Goal: Task Accomplishment & Management: Use online tool/utility

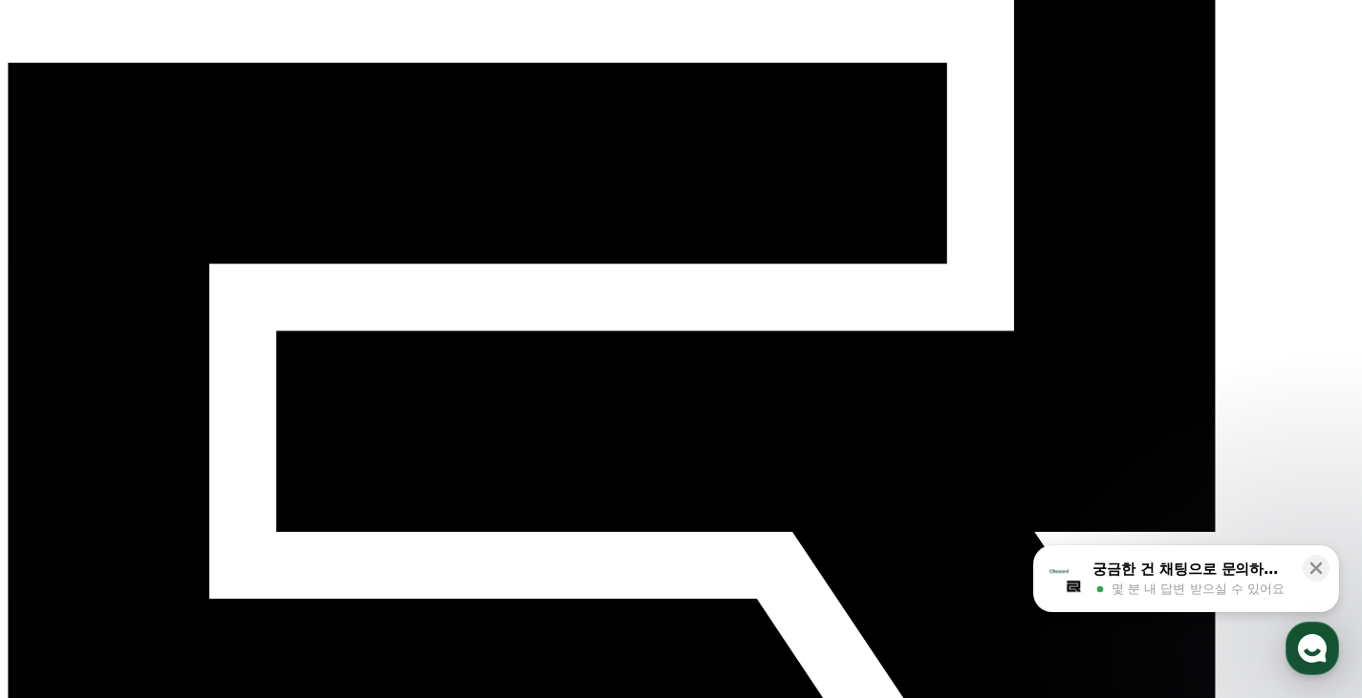
scroll to position [191, 0]
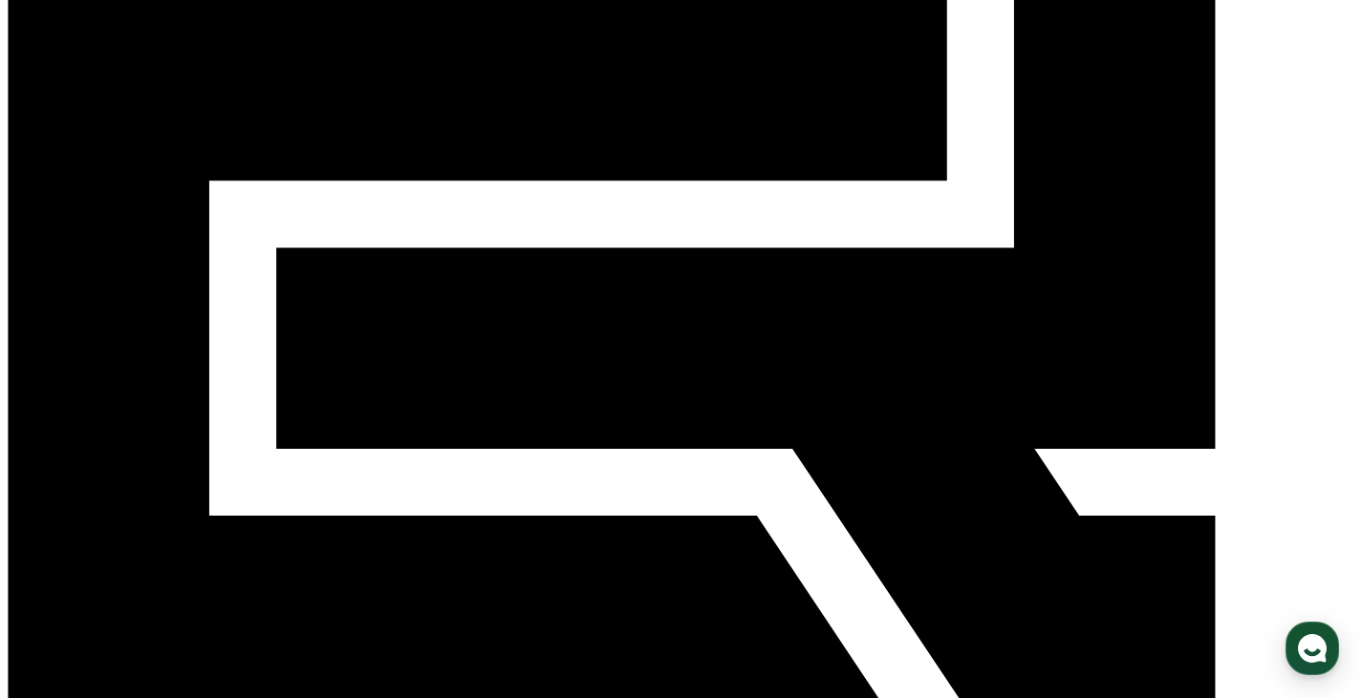
scroll to position [191, 0]
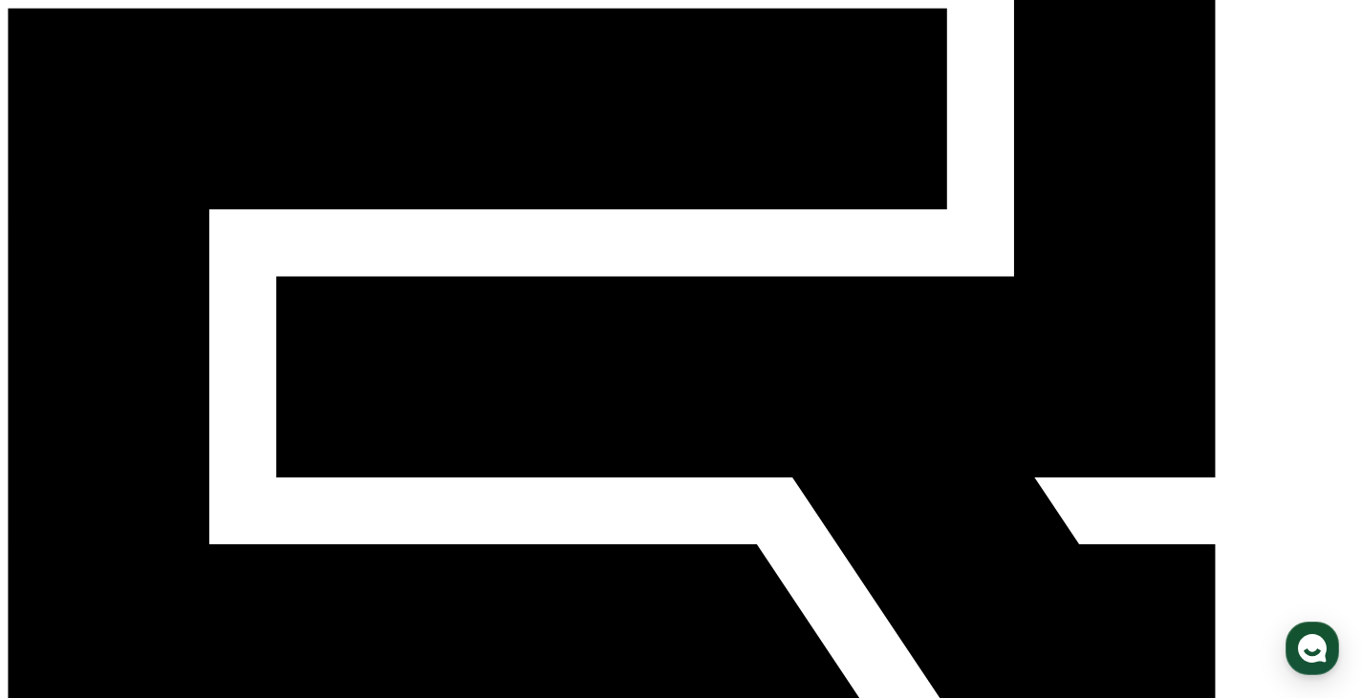
scroll to position [287, 0]
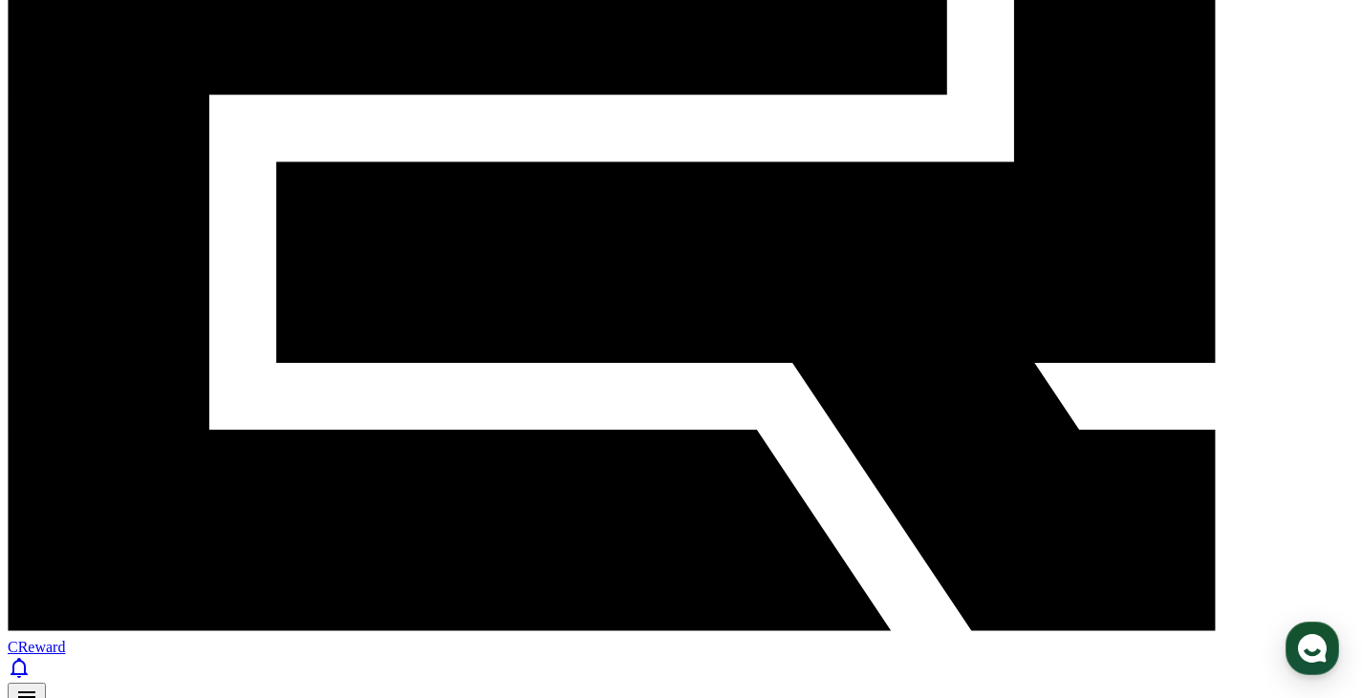
scroll to position [478, 0]
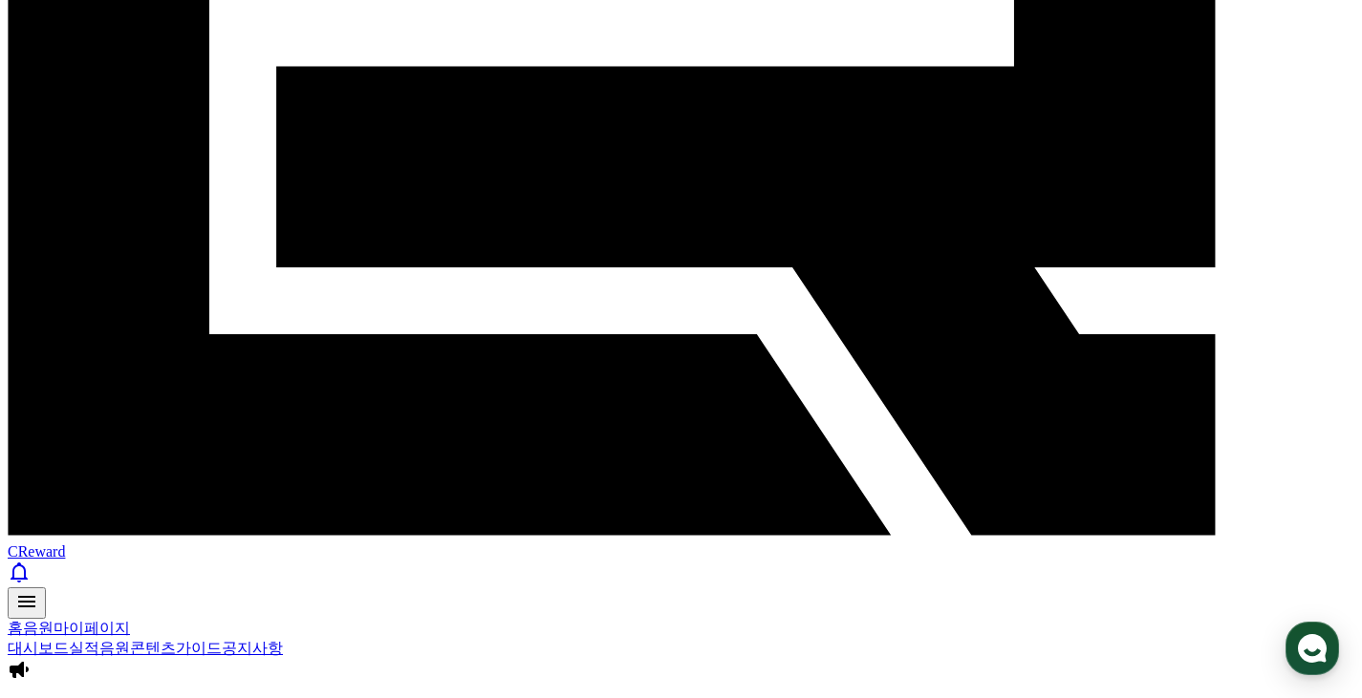
drag, startPoint x: 1167, startPoint y: 382, endPoint x: 1181, endPoint y: 376, distance: 15.4
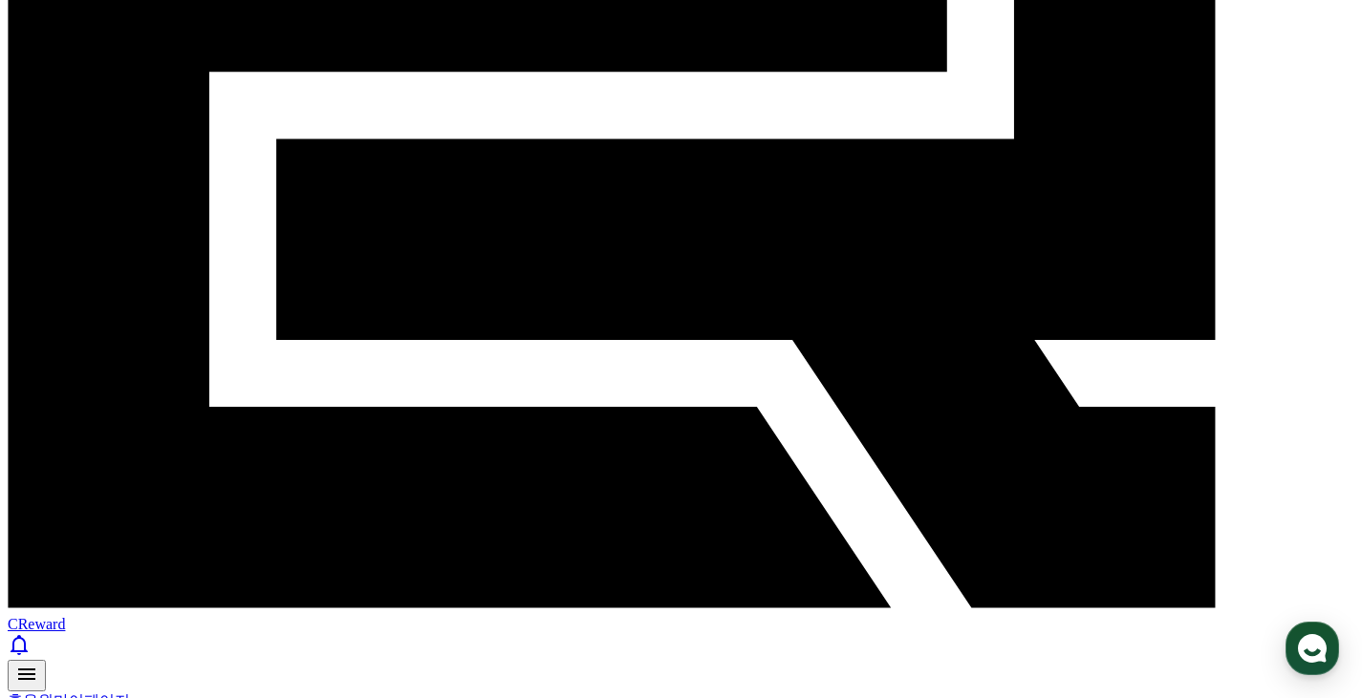
scroll to position [382, 0]
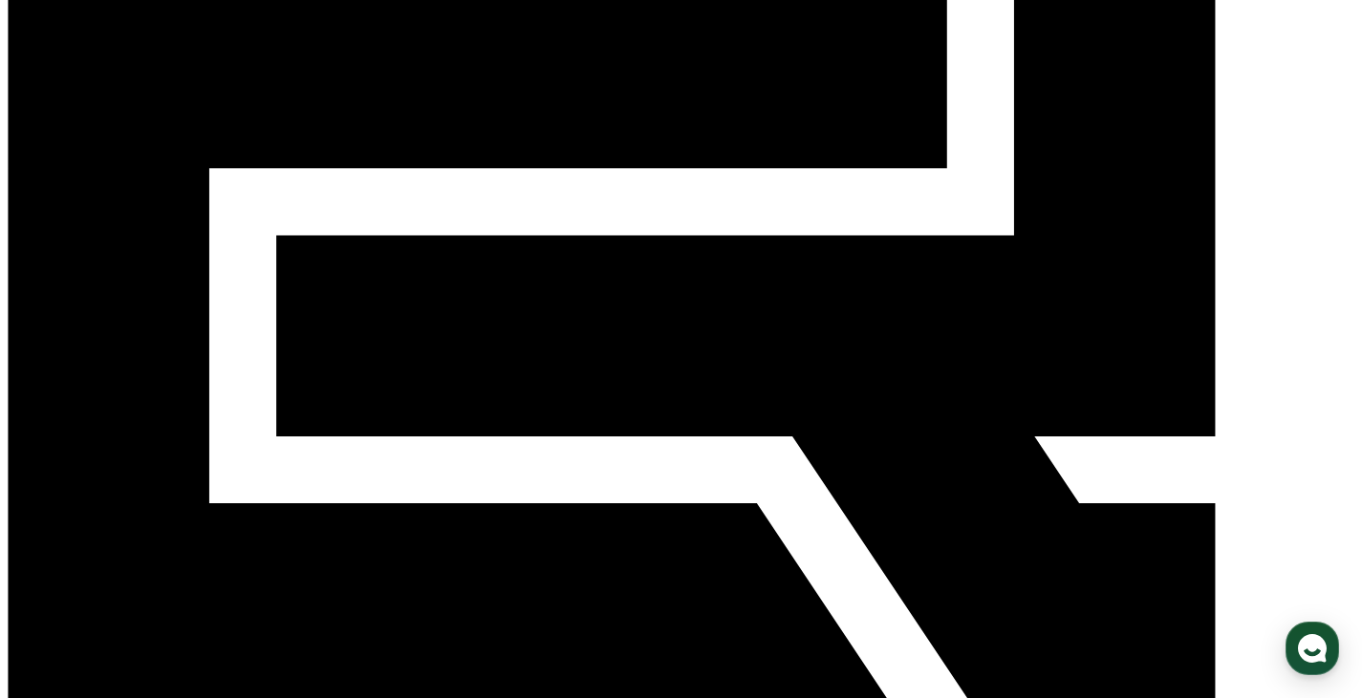
scroll to position [287, 0]
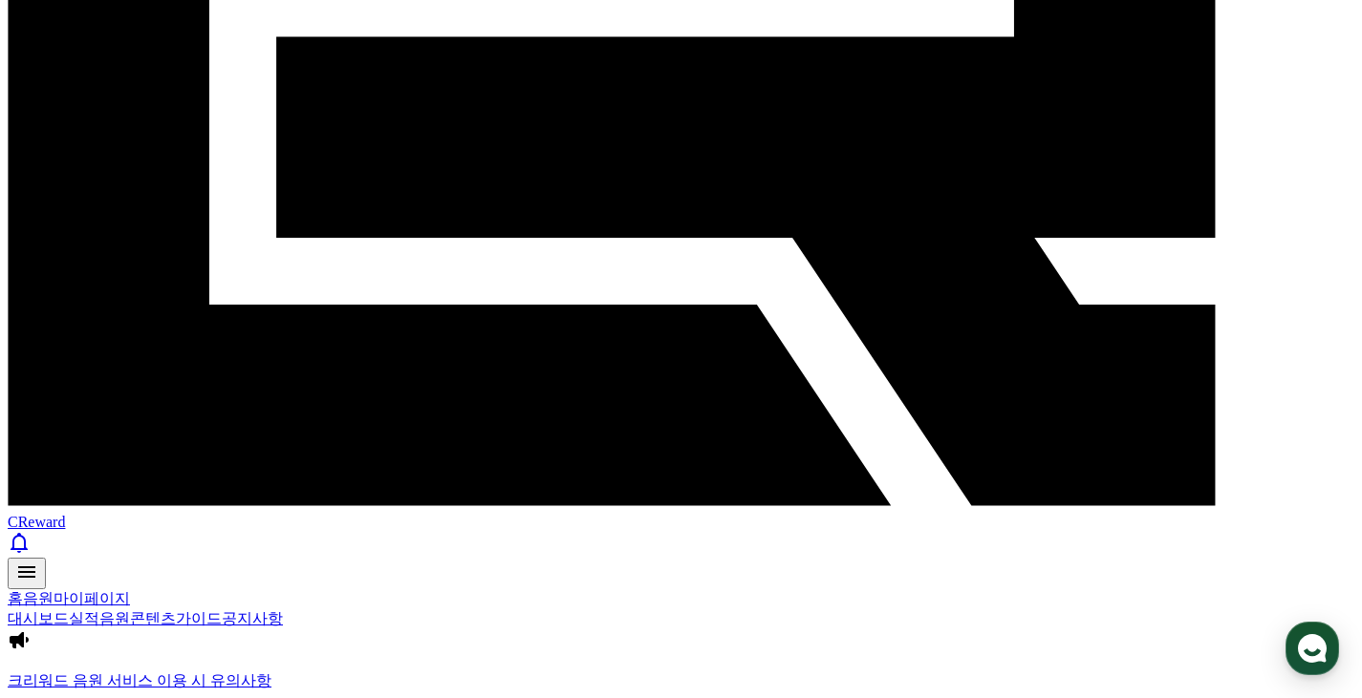
scroll to position [573, 0]
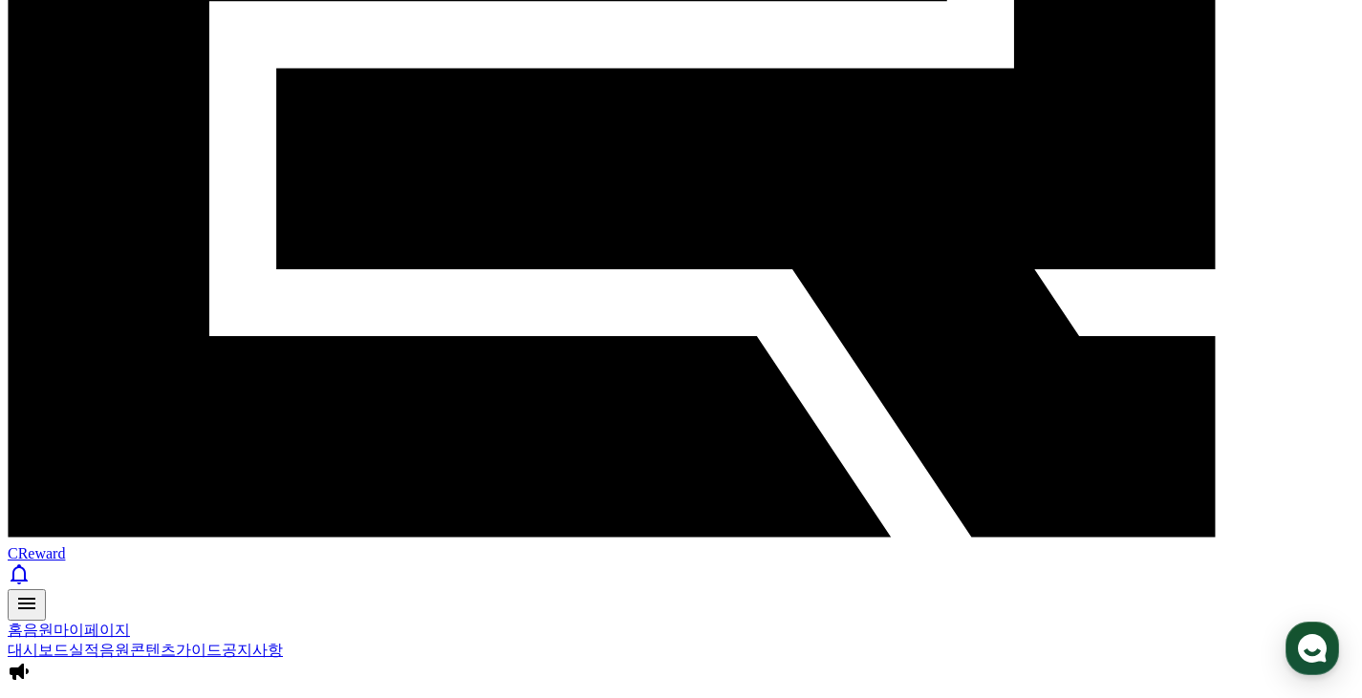
scroll to position [382, 0]
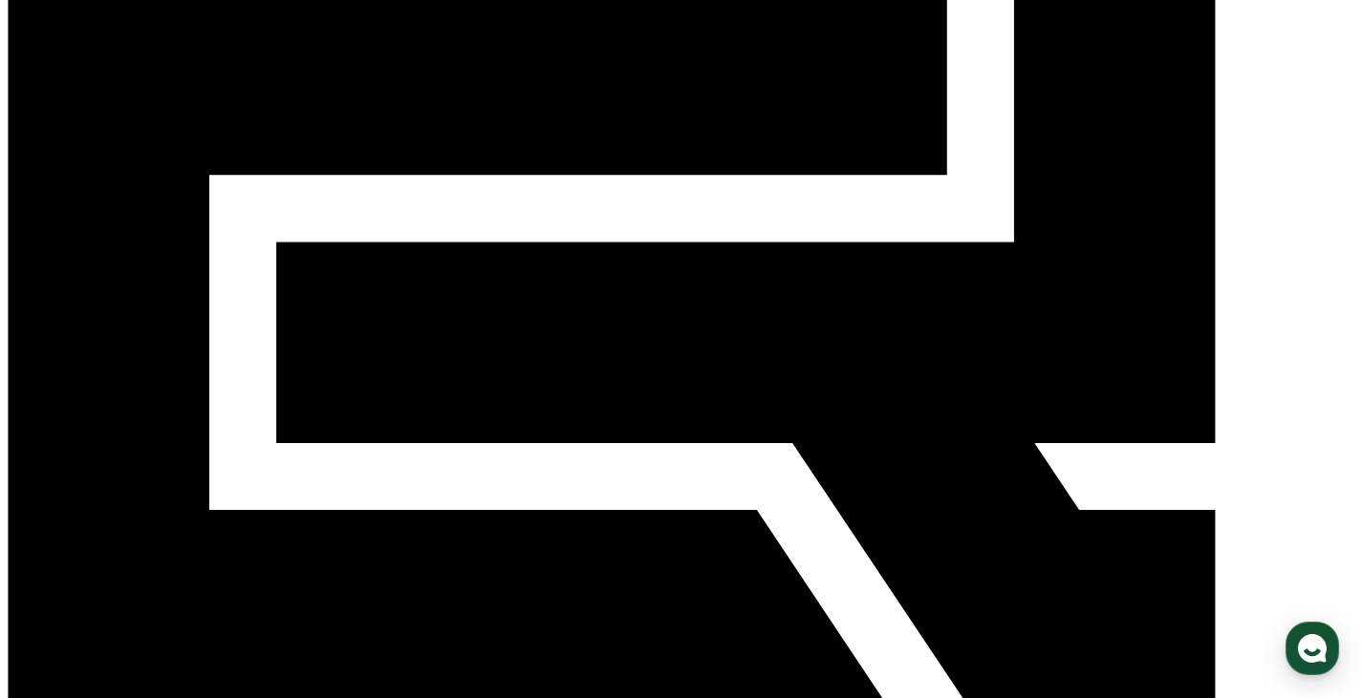
scroll to position [287, 0]
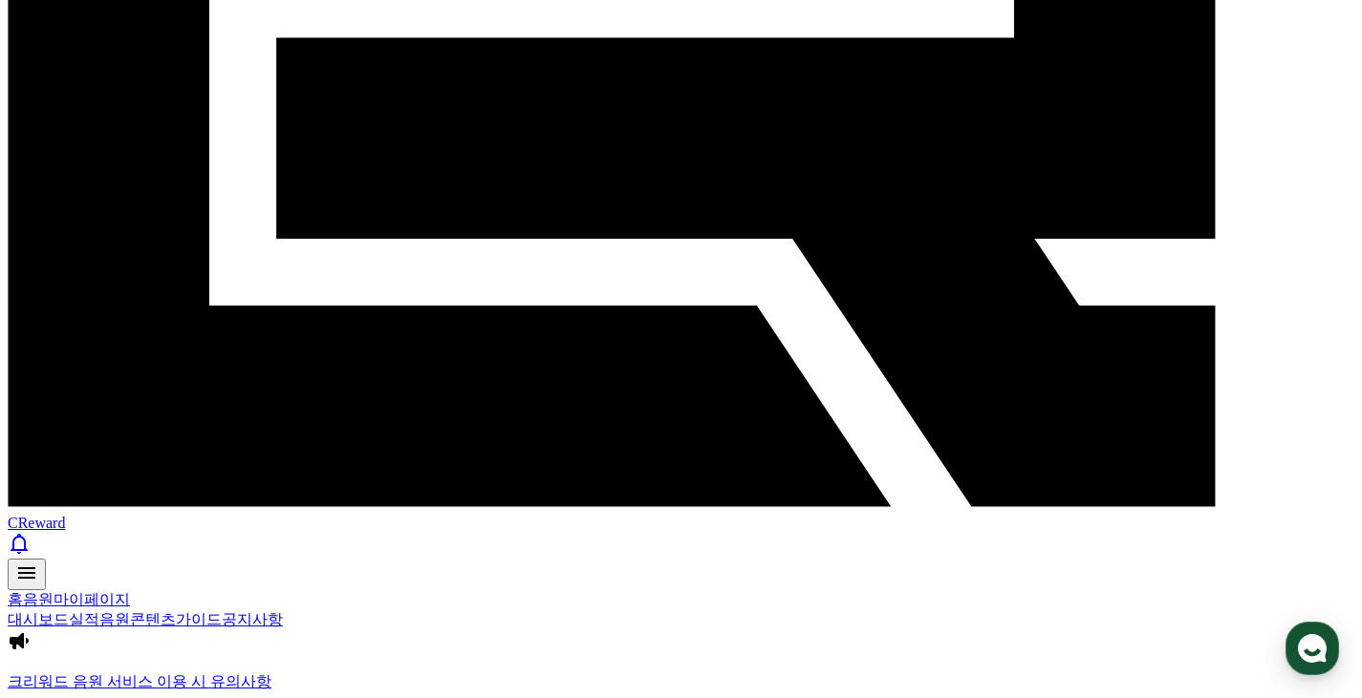
scroll to position [478, 0]
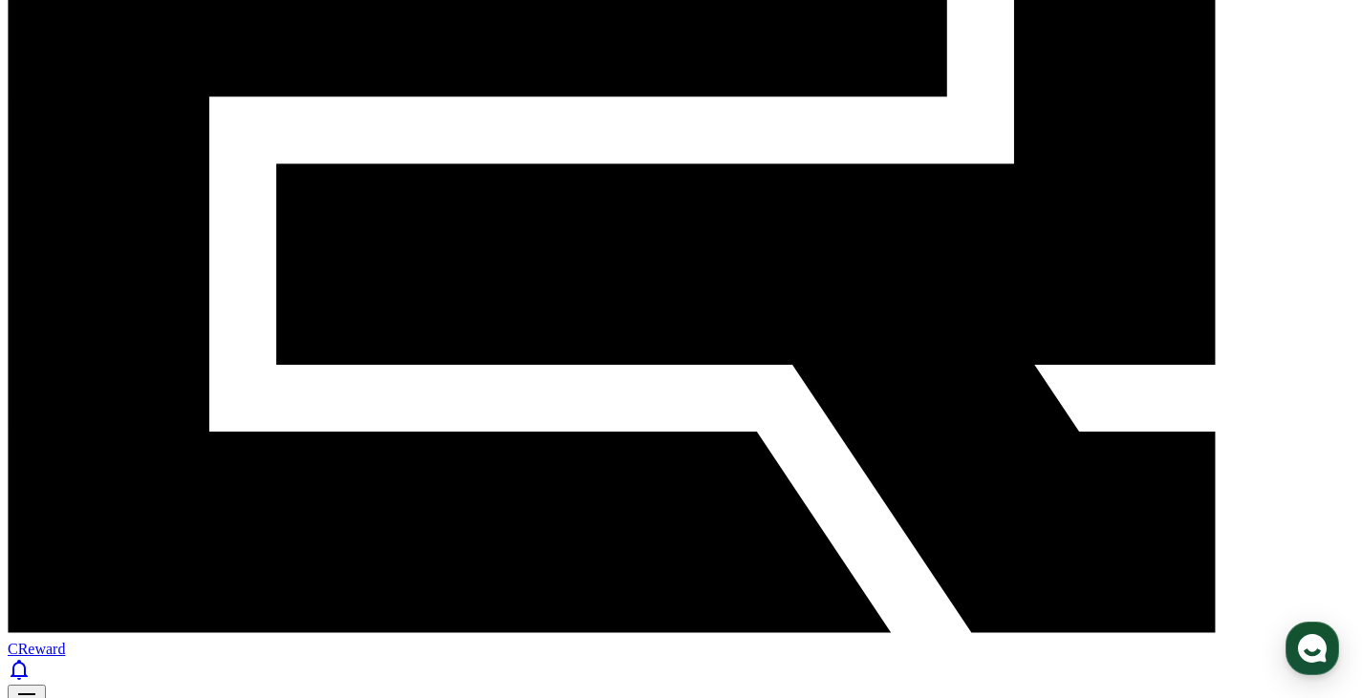
scroll to position [191, 0]
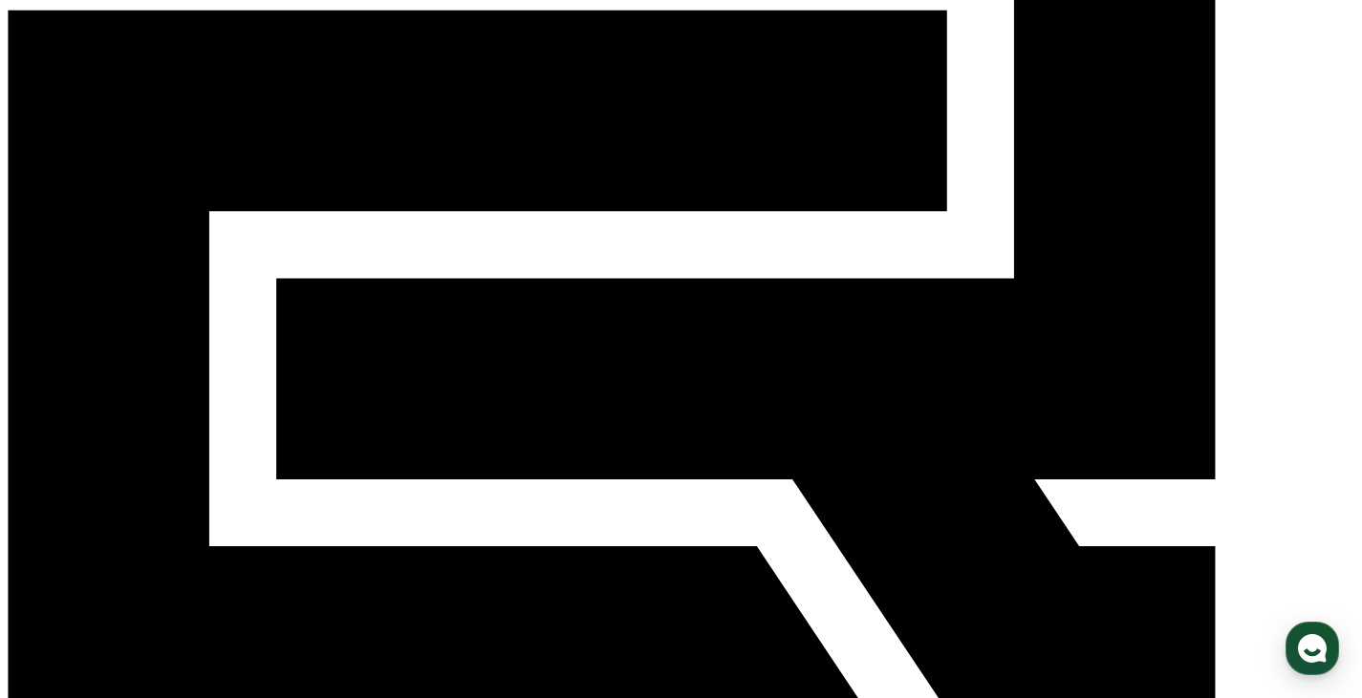
scroll to position [287, 0]
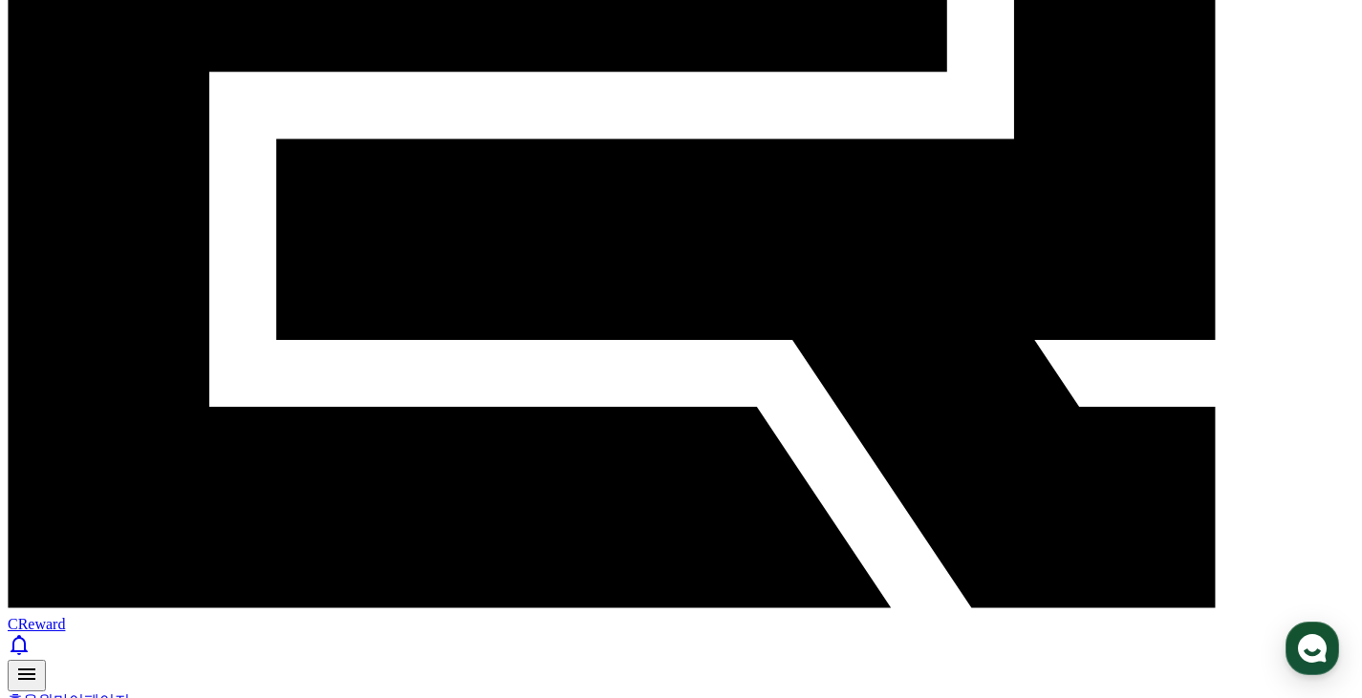
scroll to position [382, 0]
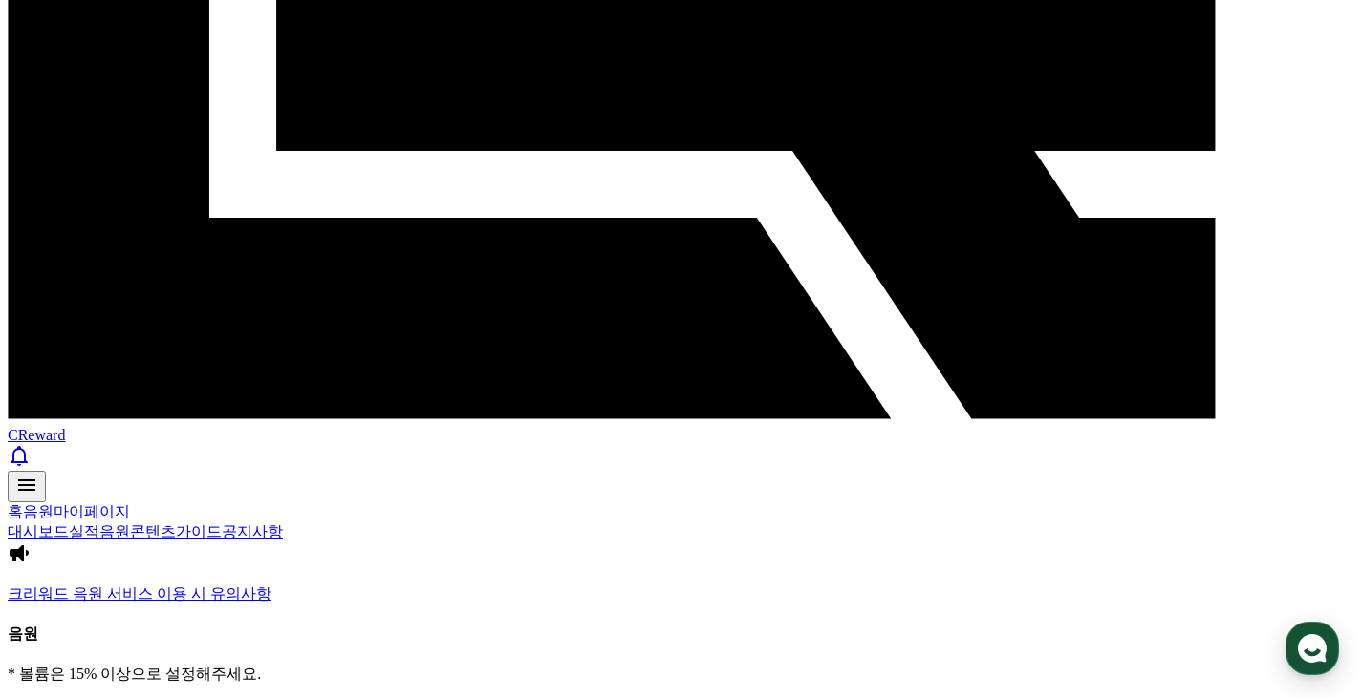
scroll to position [595, 0]
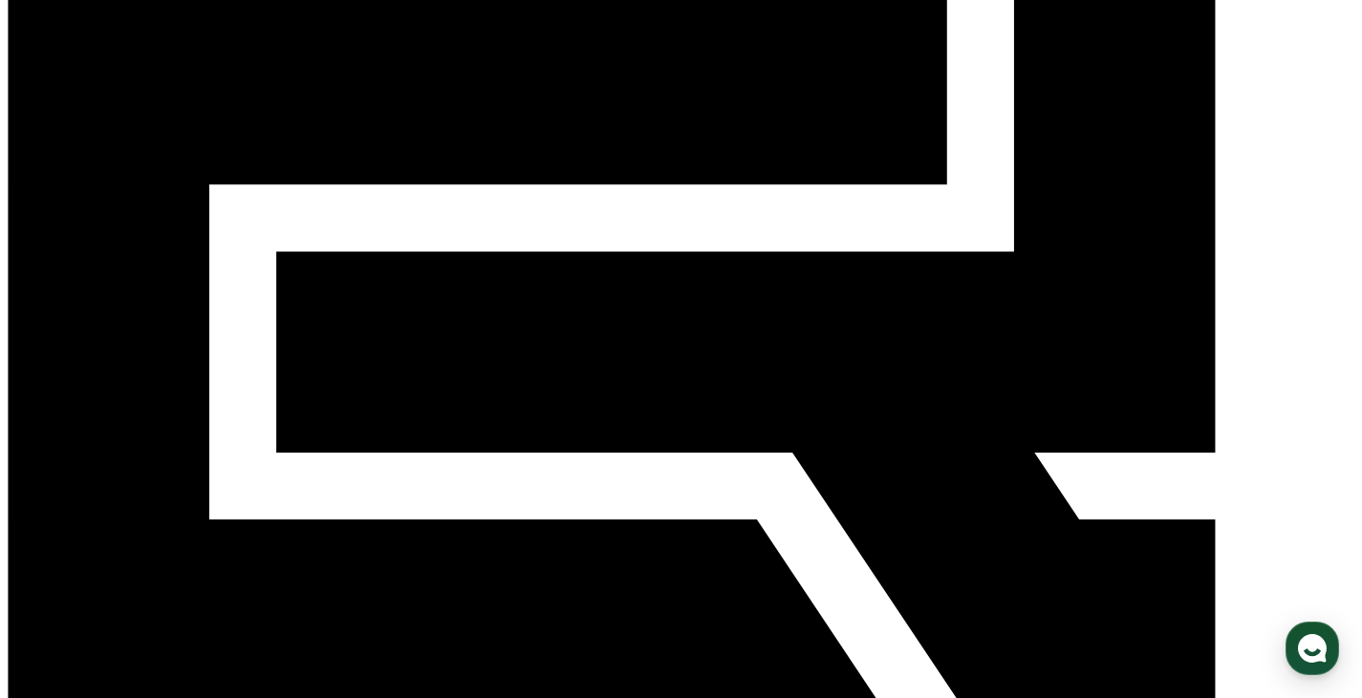
scroll to position [213, 0]
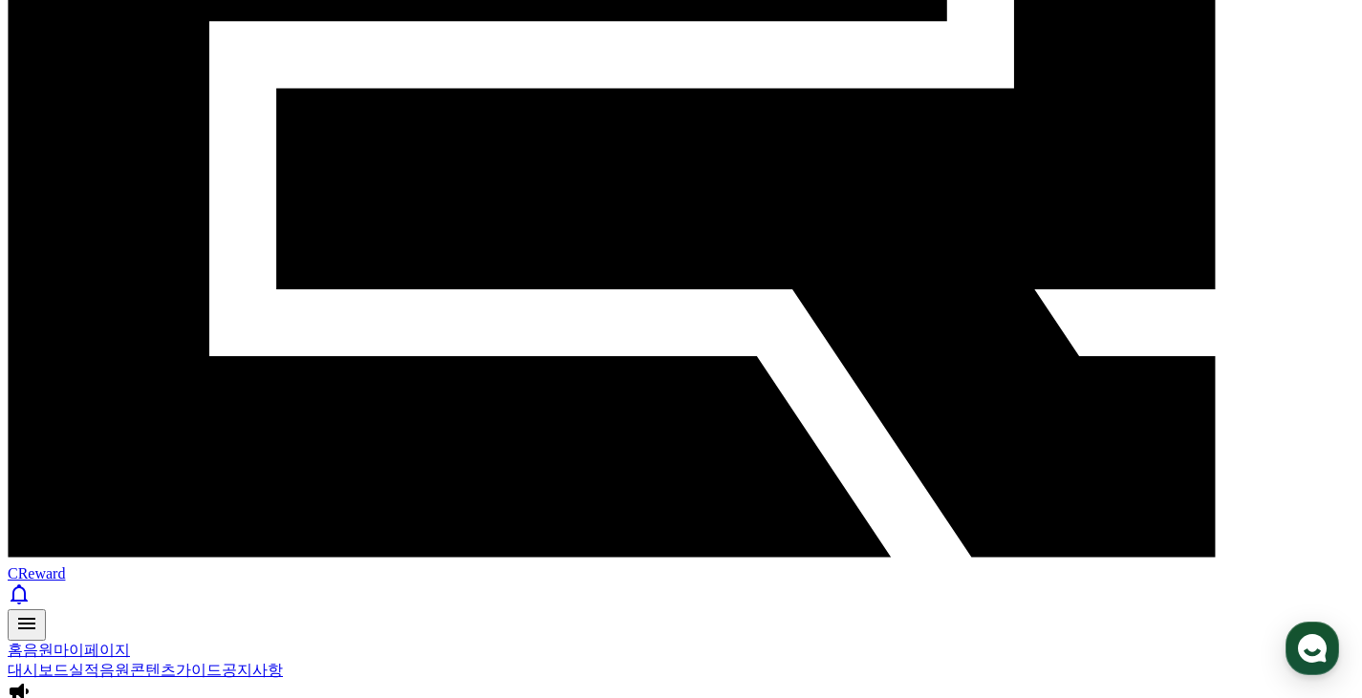
scroll to position [404, 0]
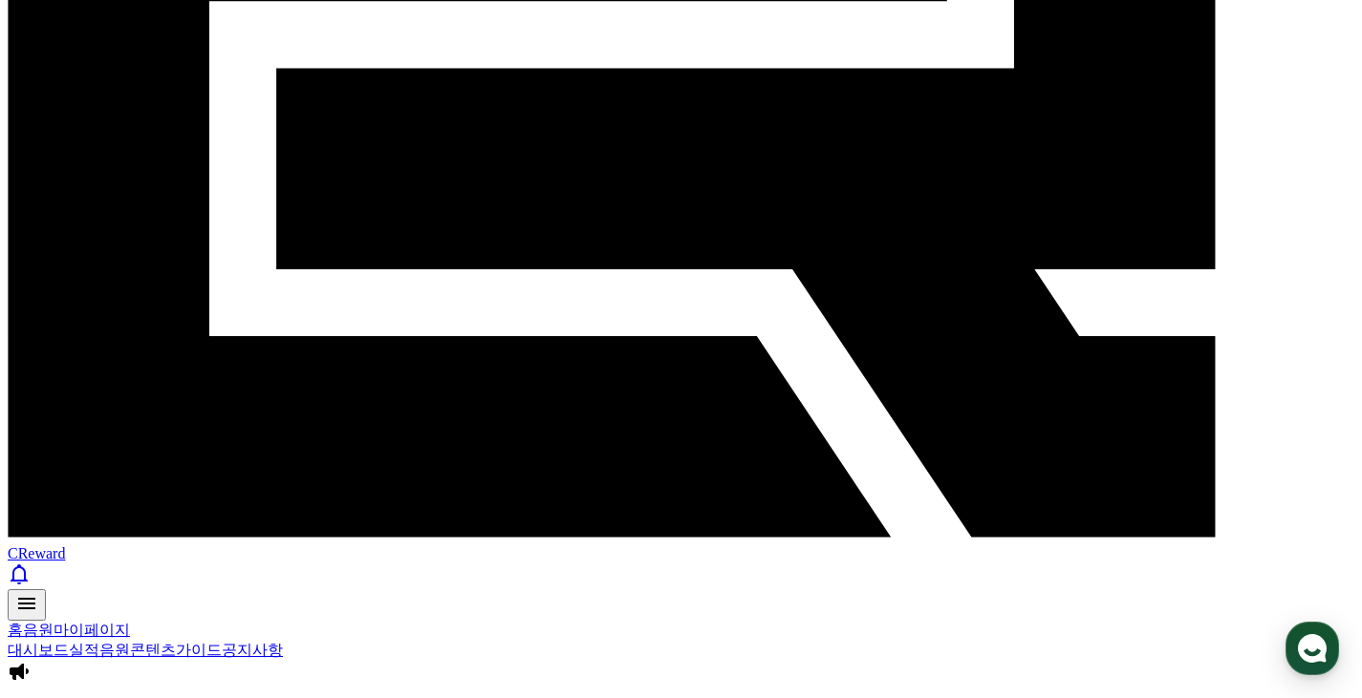
scroll to position [500, 0]
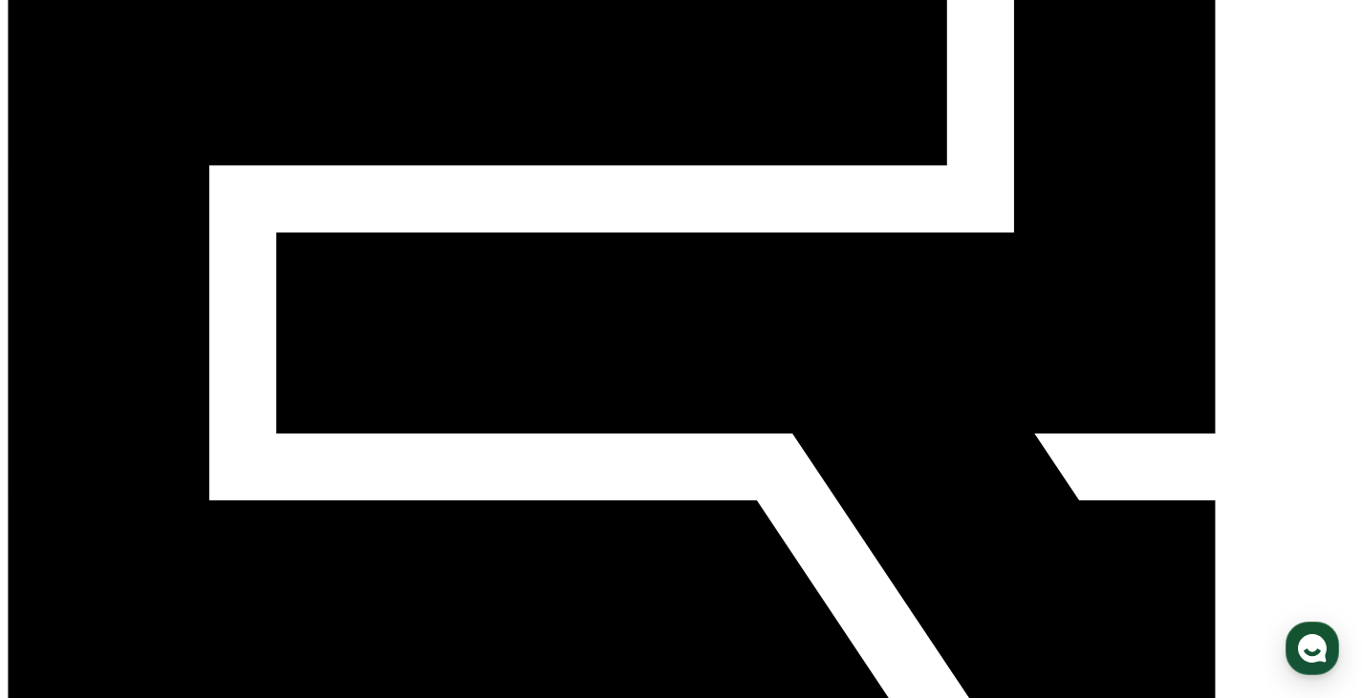
scroll to position [309, 0]
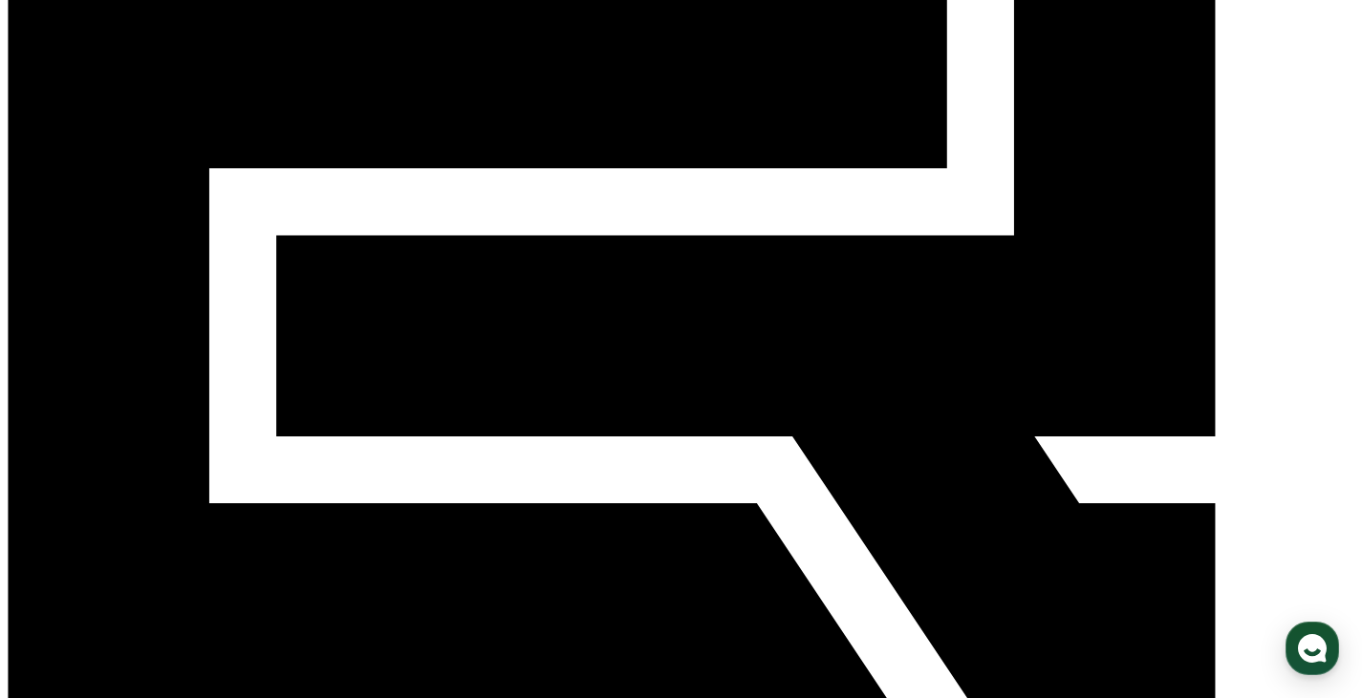
drag, startPoint x: 1210, startPoint y: 372, endPoint x: 1238, endPoint y: 355, distance: 32.9
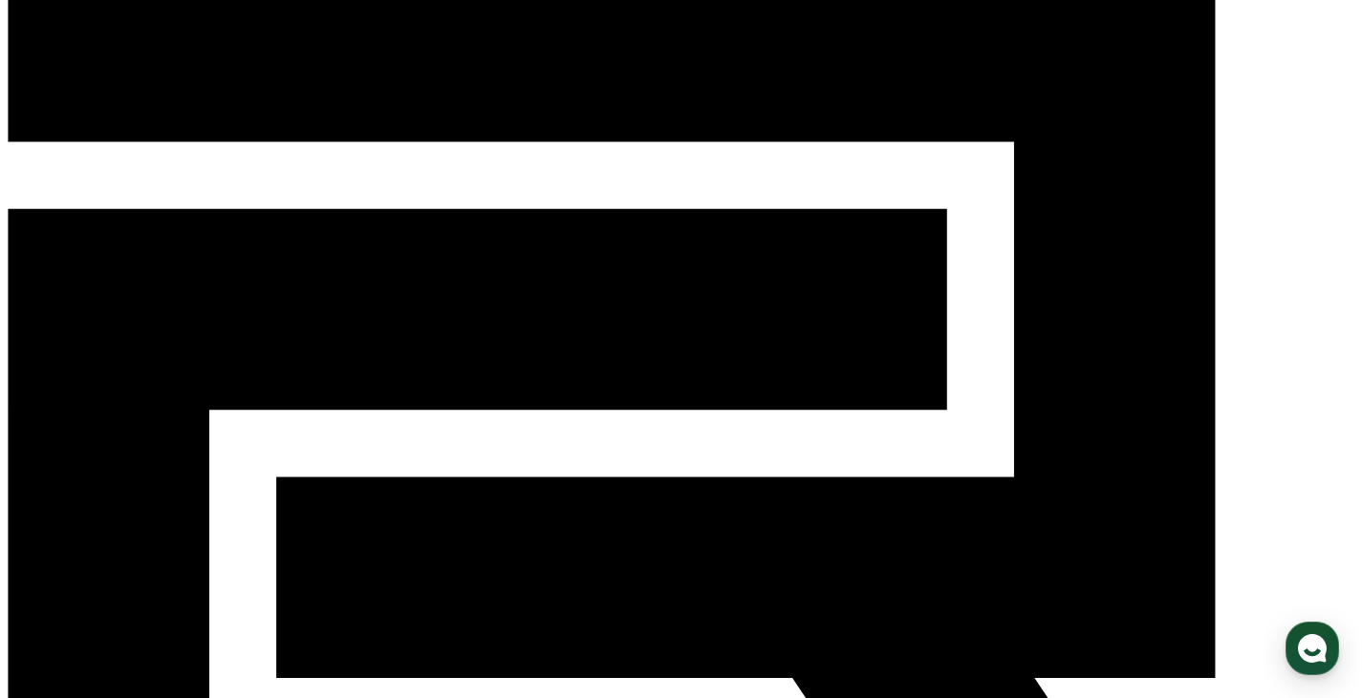
scroll to position [22, 0]
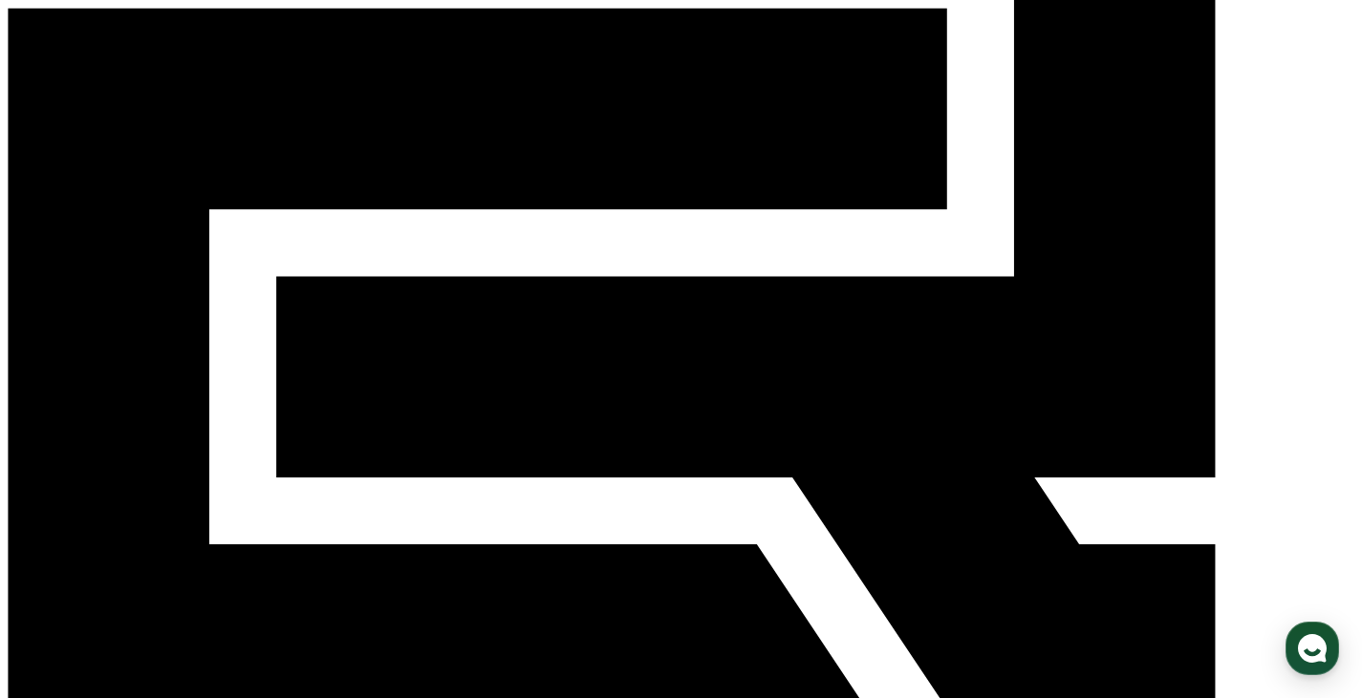
scroll to position [595, 0]
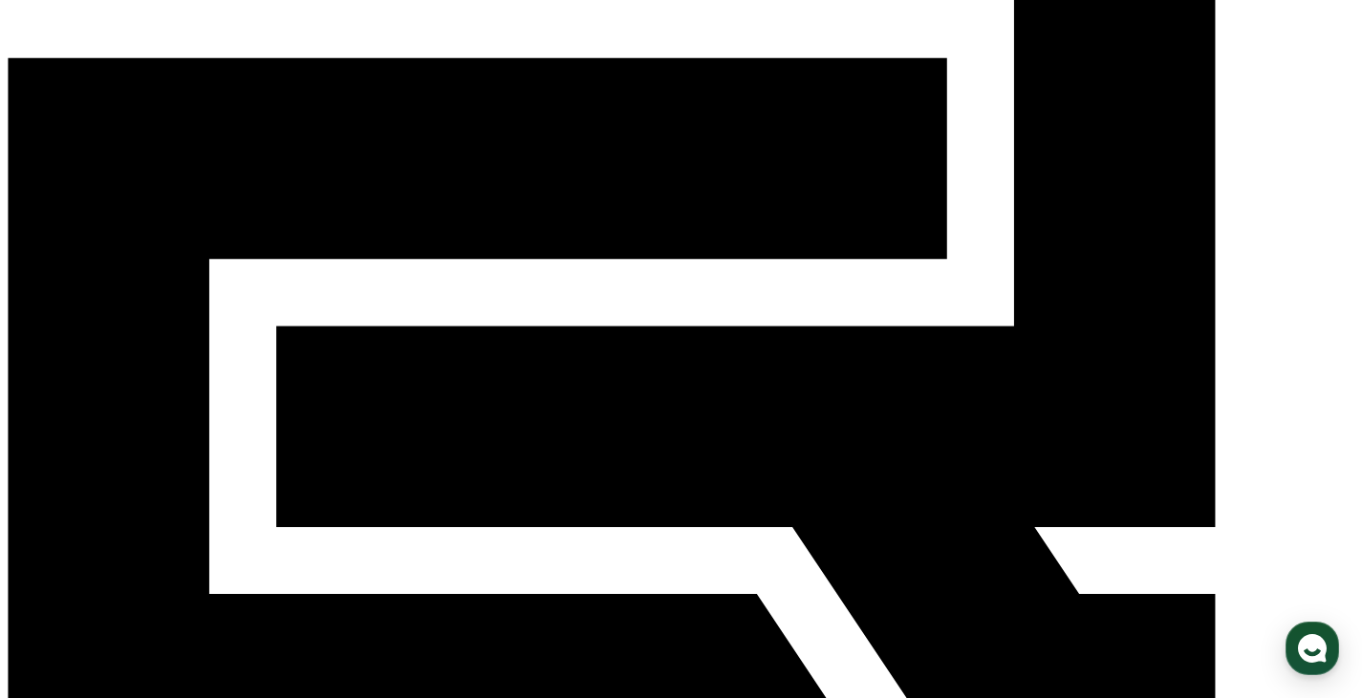
scroll to position [213, 0]
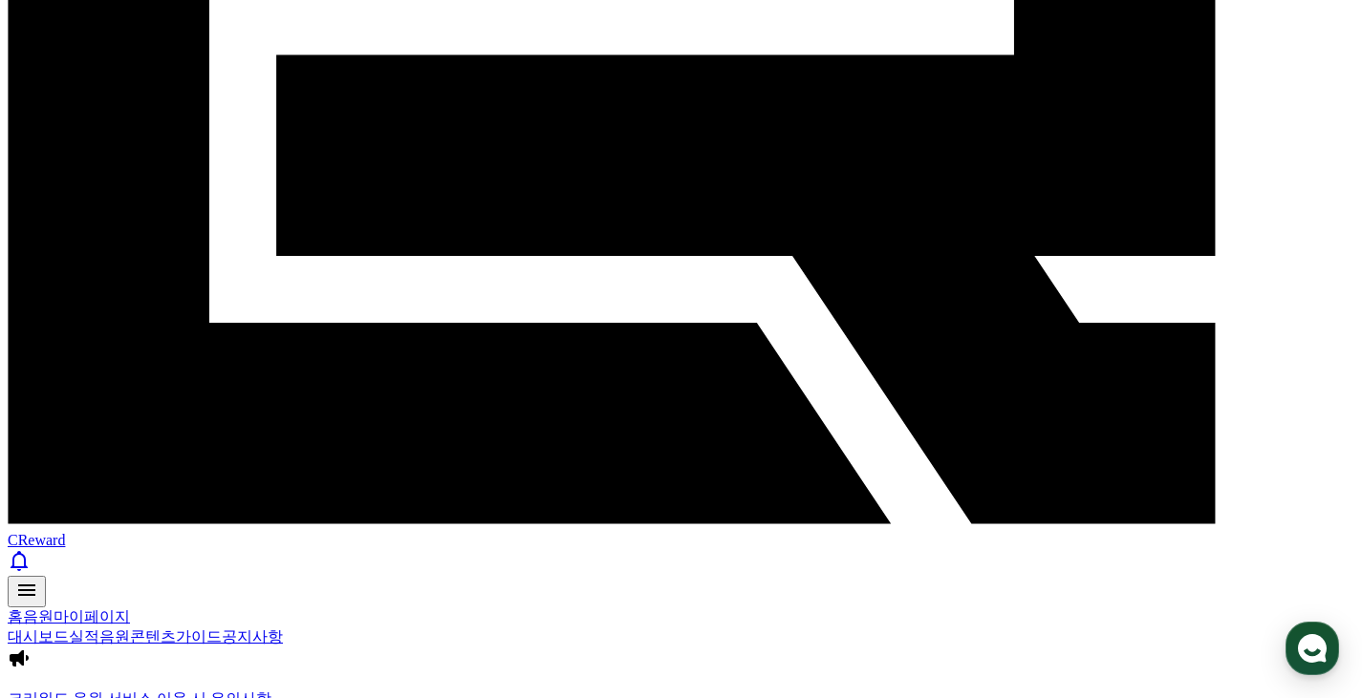
scroll to position [500, 0]
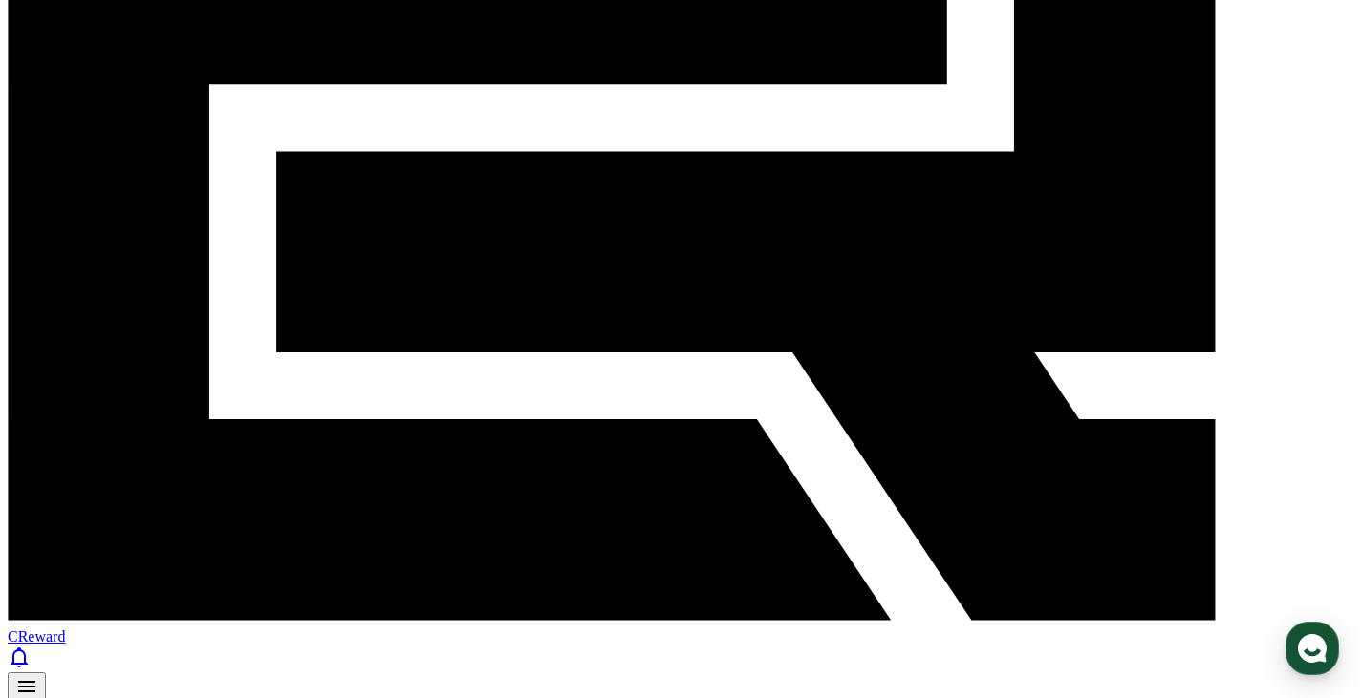
scroll to position [404, 0]
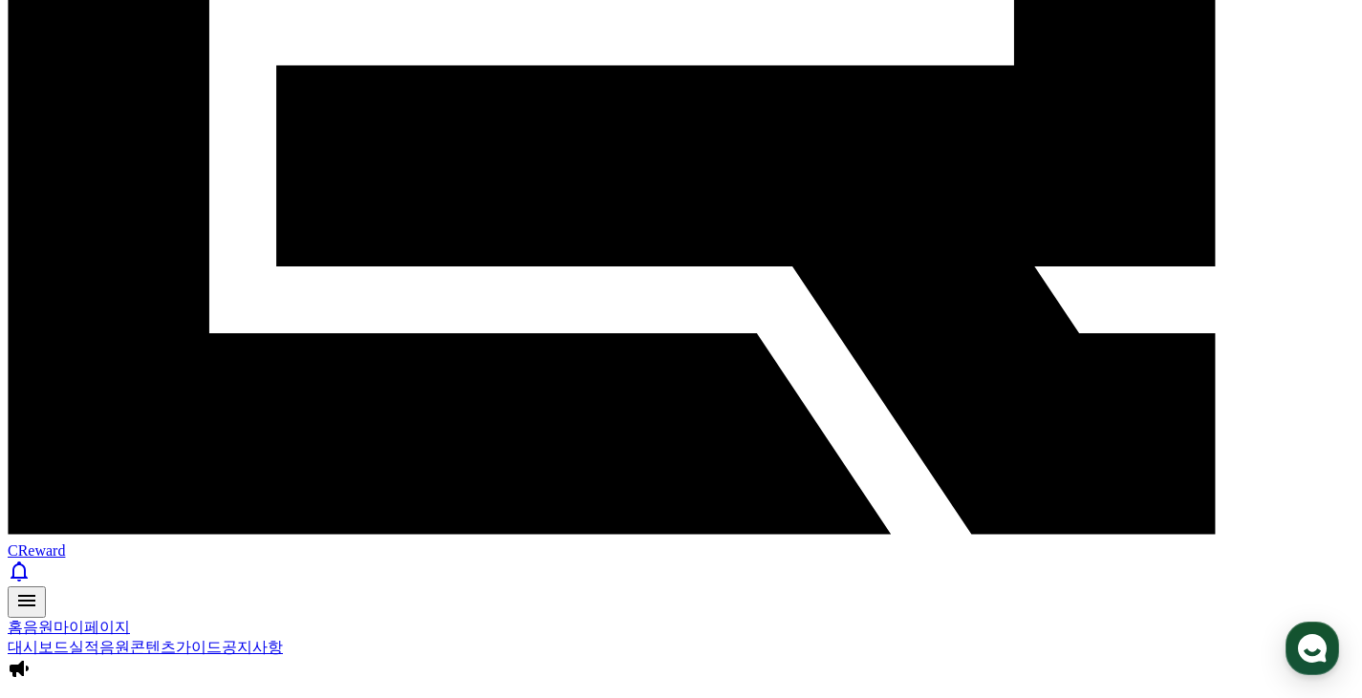
scroll to position [500, 0]
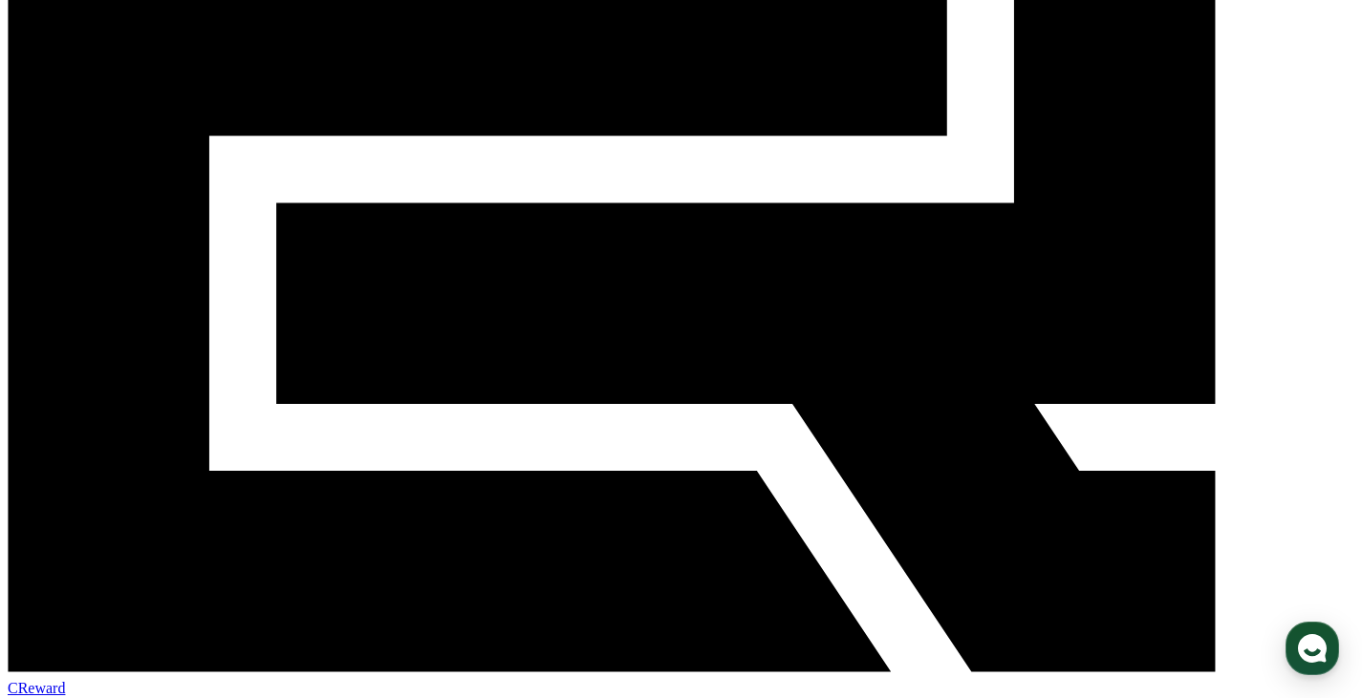
scroll to position [309, 0]
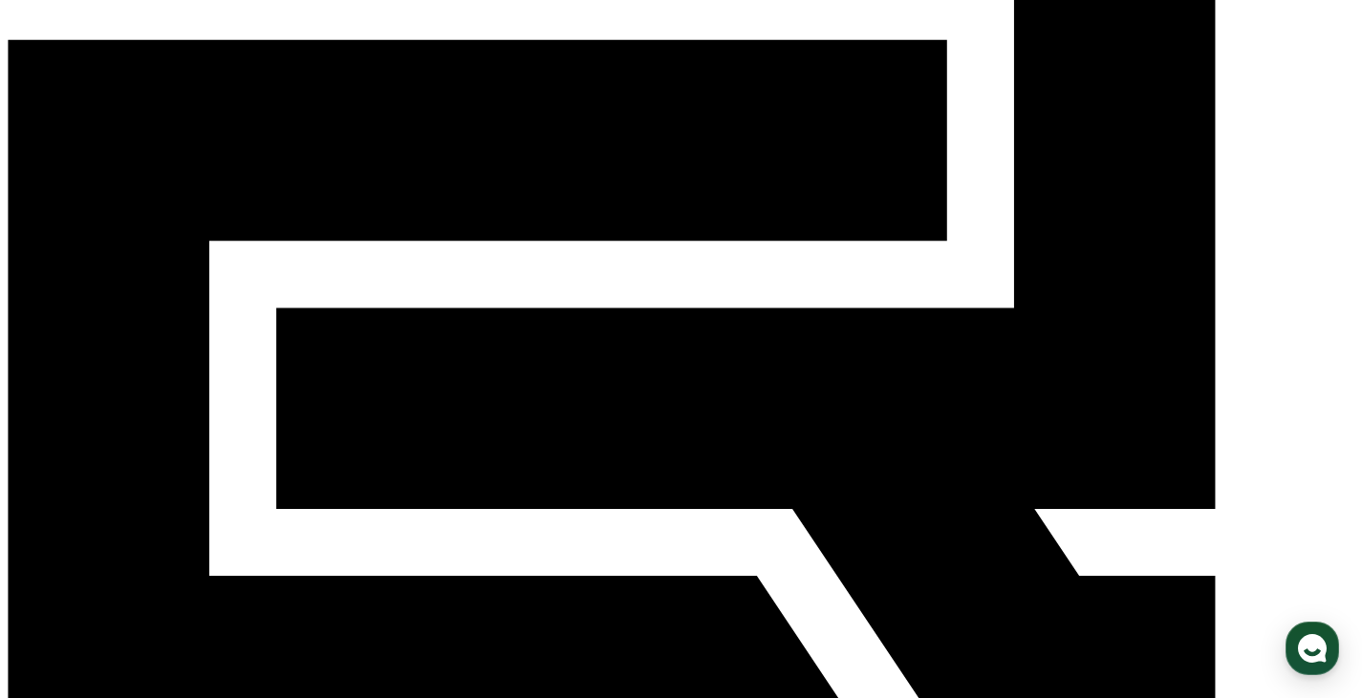
scroll to position [213, 0]
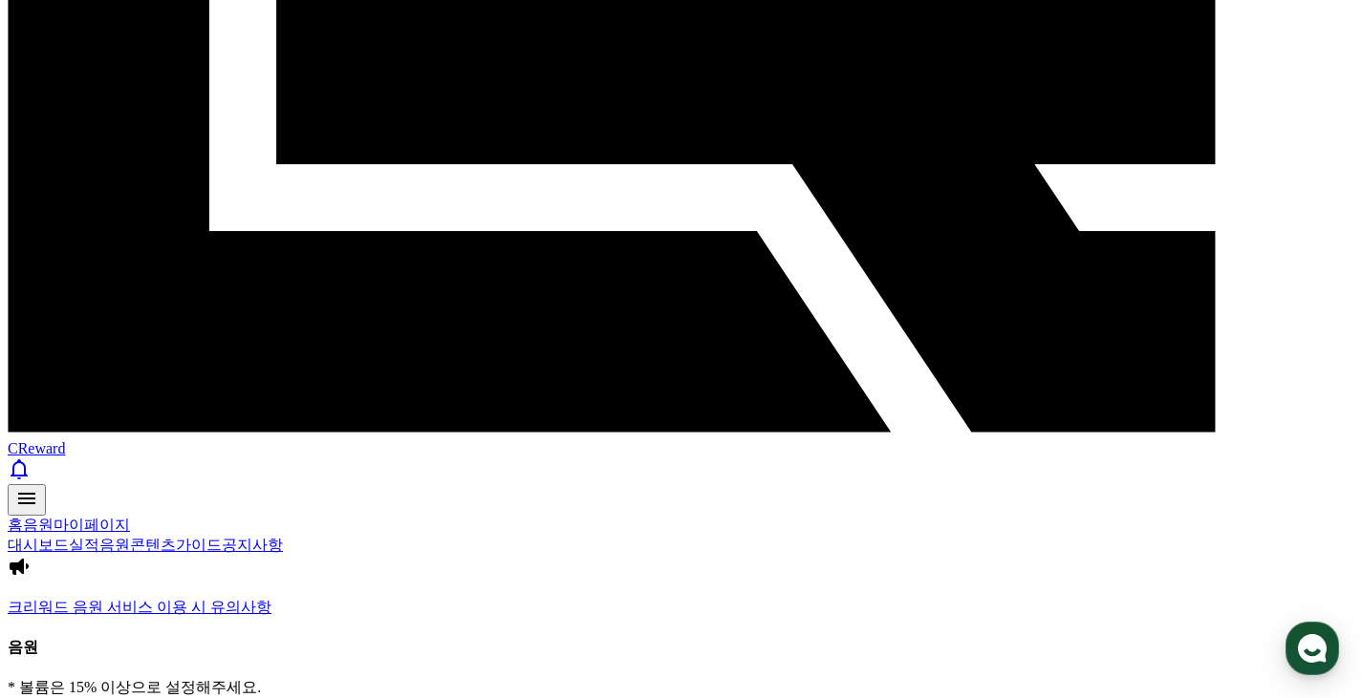
scroll to position [595, 0]
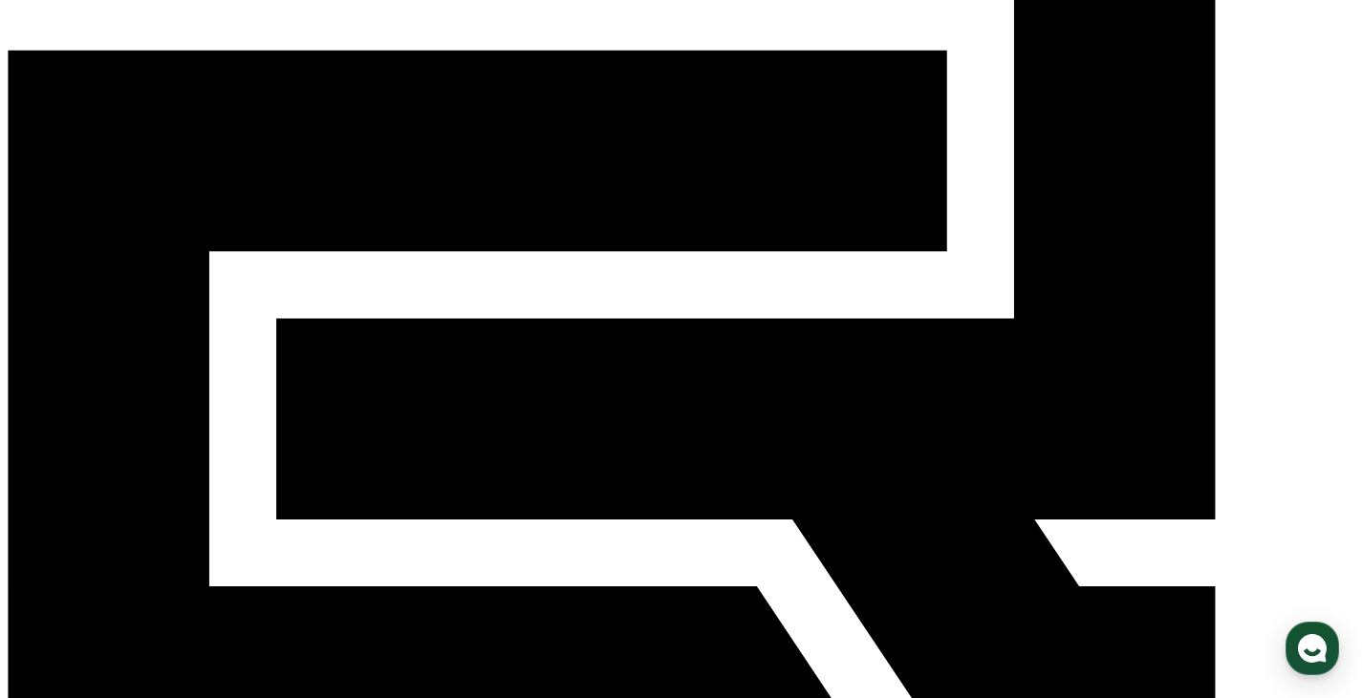
scroll to position [213, 0]
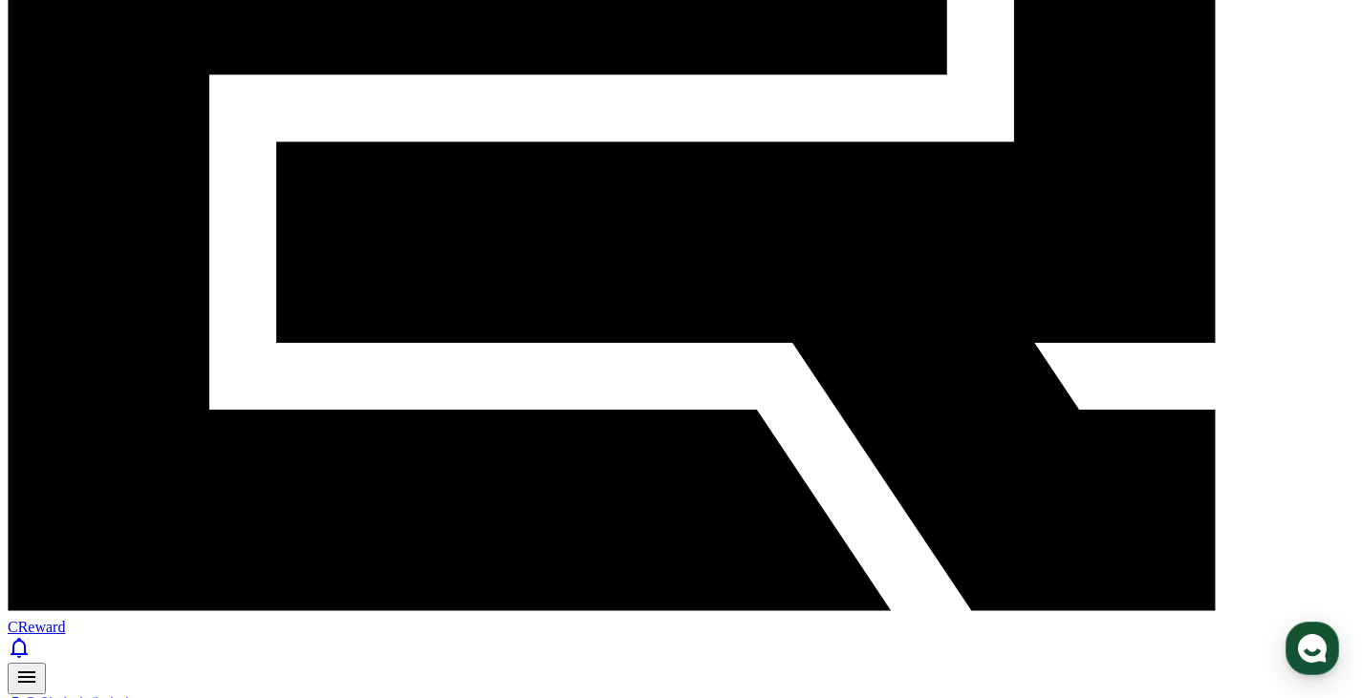
scroll to position [404, 0]
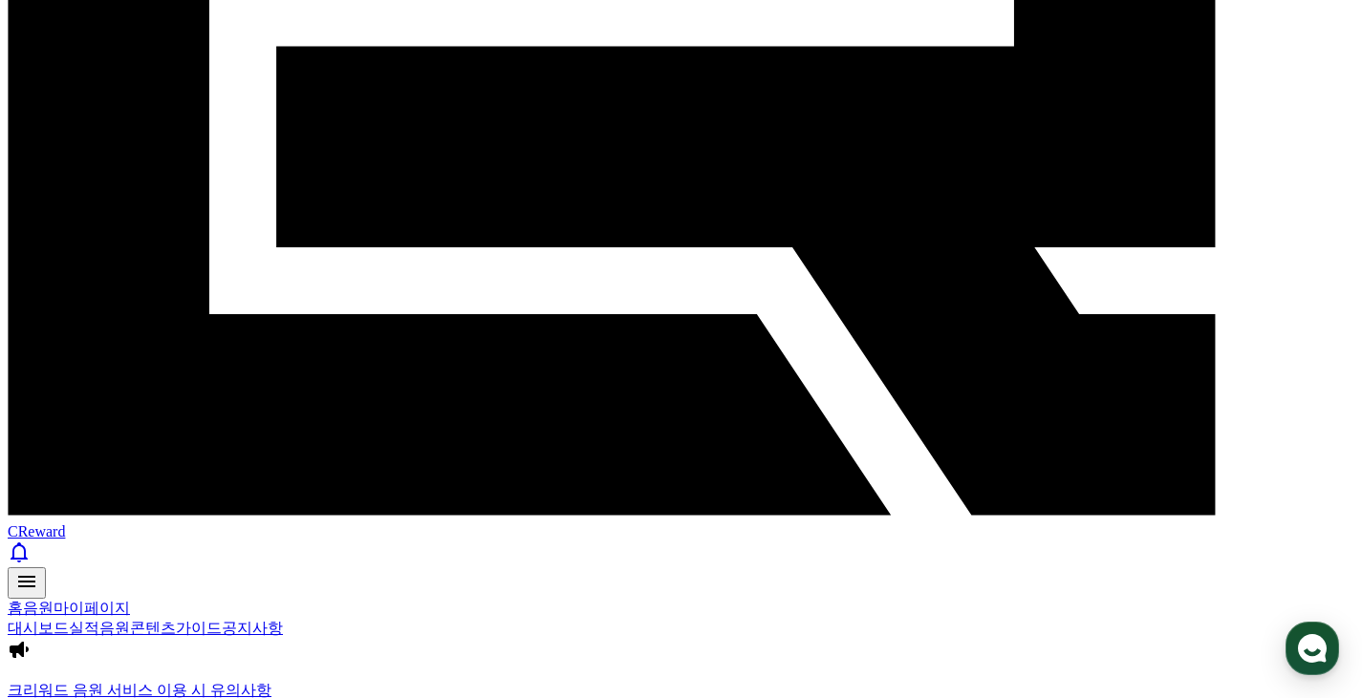
scroll to position [500, 0]
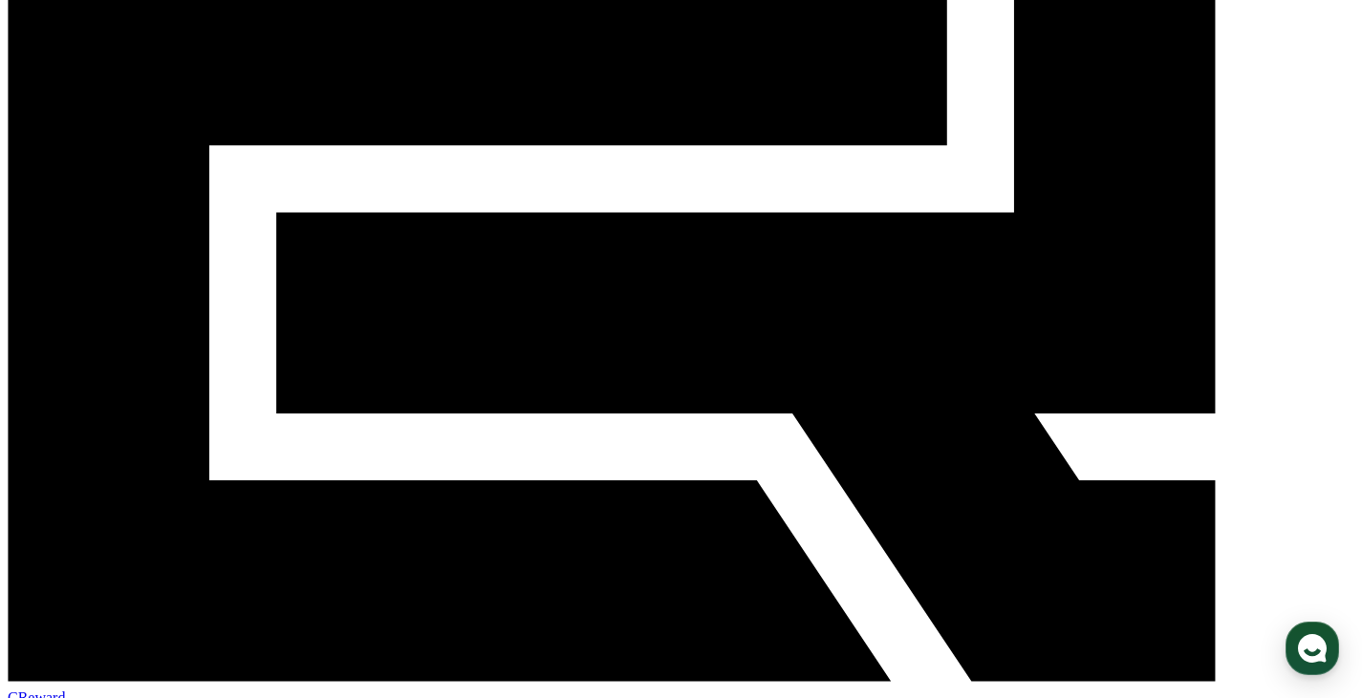
scroll to position [309, 0]
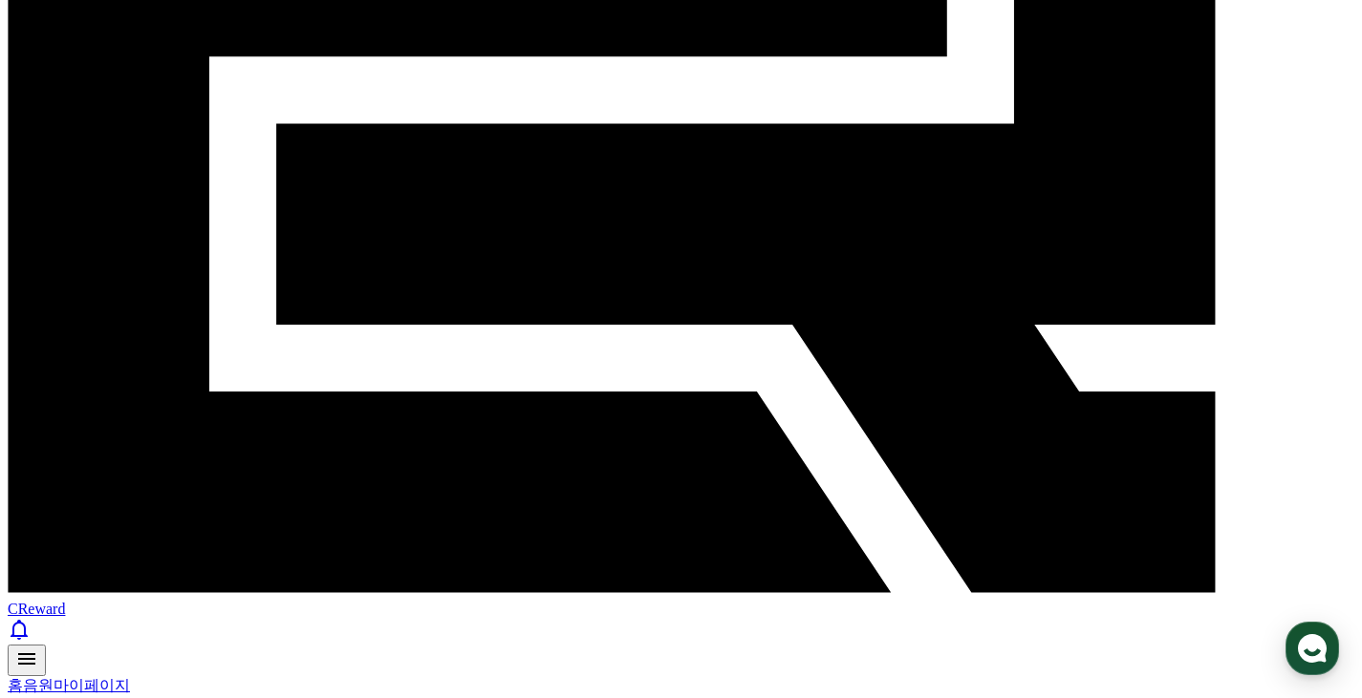
scroll to position [534, 0]
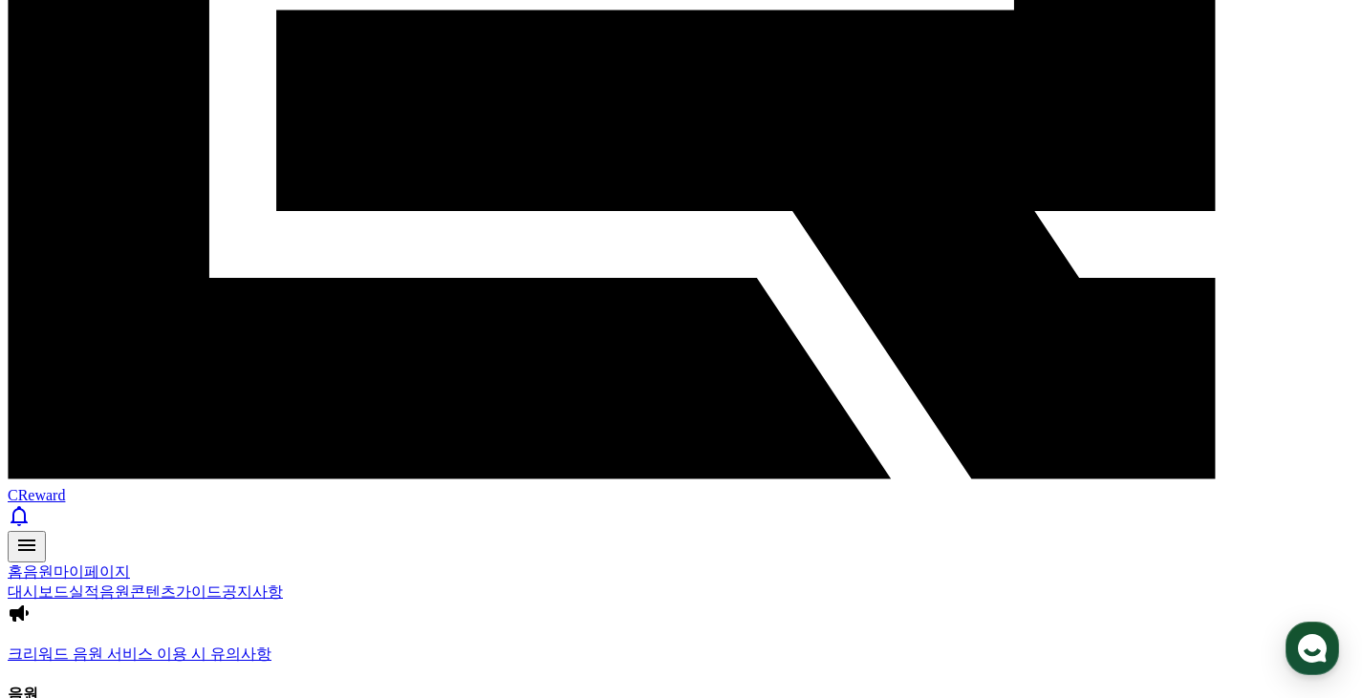
drag, startPoint x: 1290, startPoint y: 255, endPoint x: 1265, endPoint y: 337, distance: 85.8
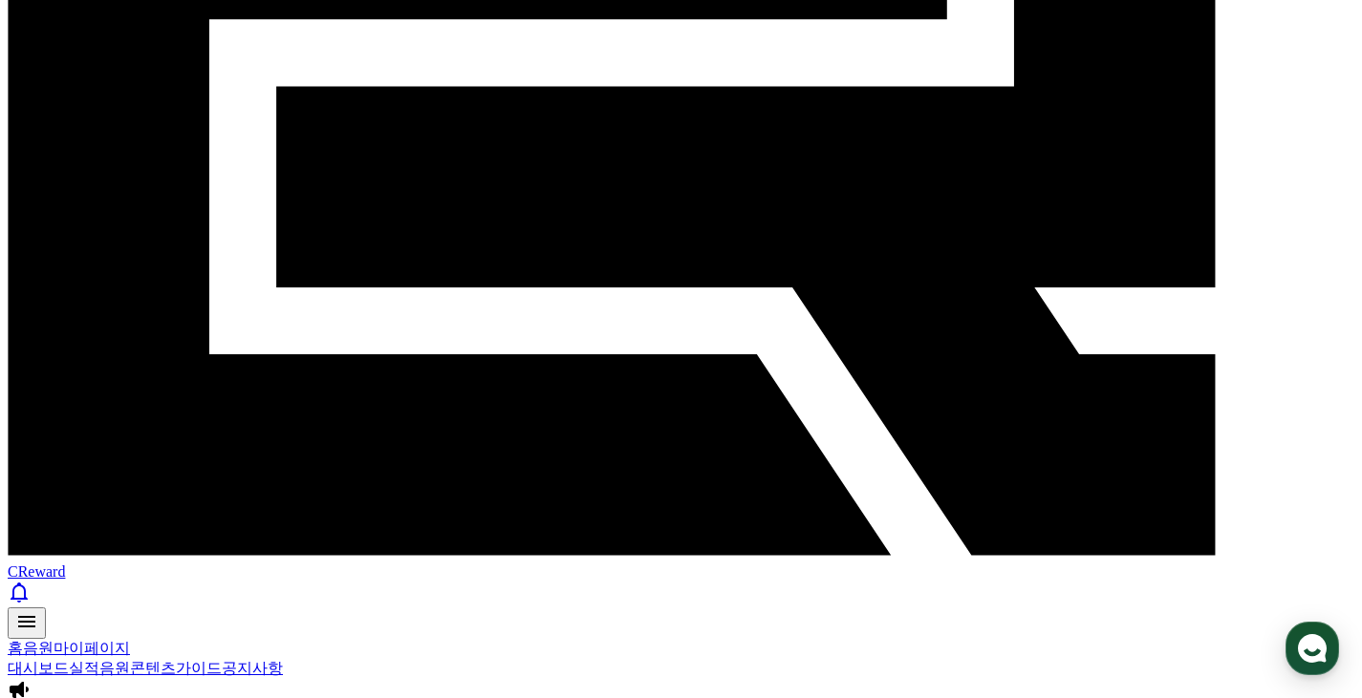
scroll to position [439, 0]
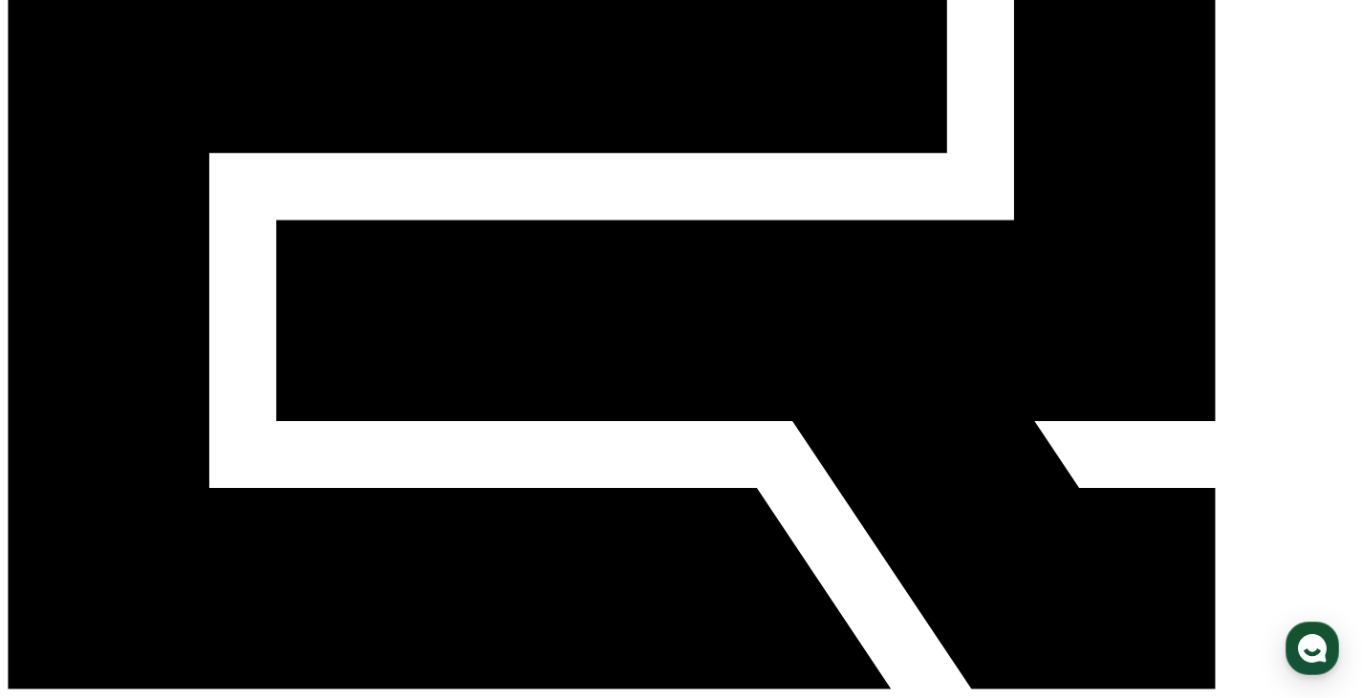
scroll to position [343, 0]
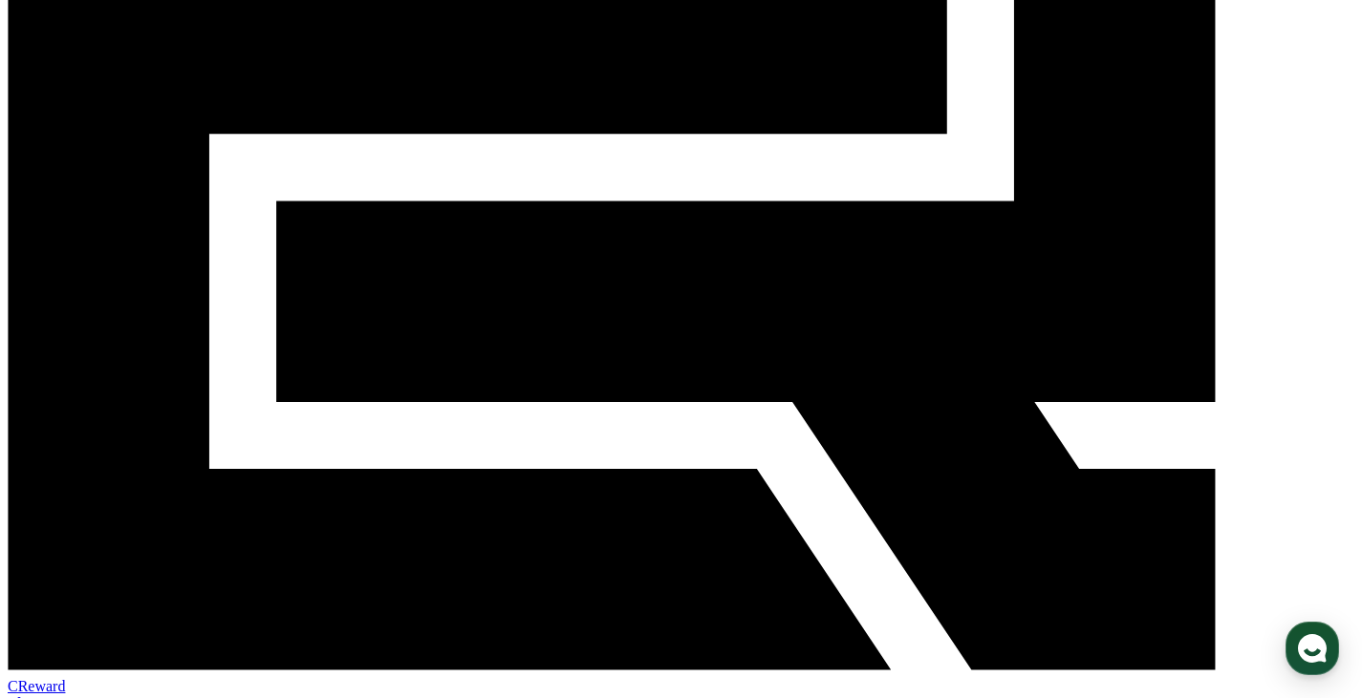
drag, startPoint x: 912, startPoint y: 76, endPoint x: 939, endPoint y: 118, distance: 50.4
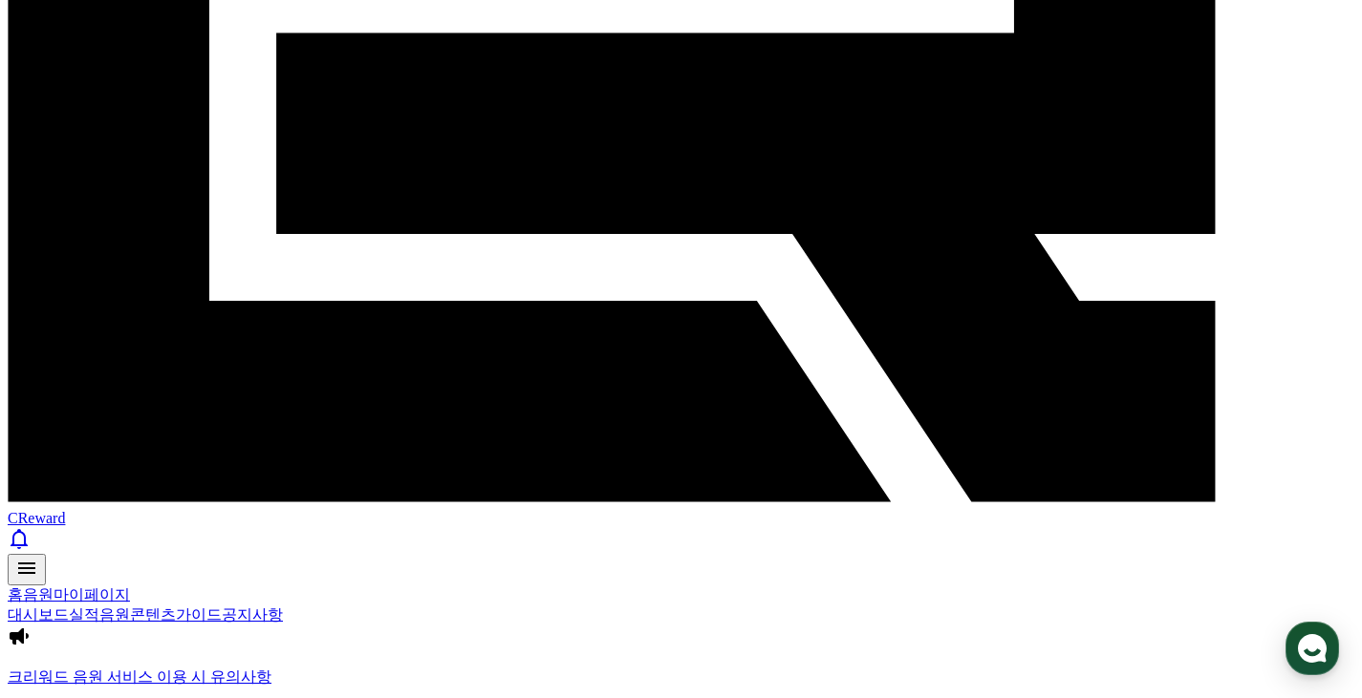
scroll to position [534, 0]
